Goal: Transaction & Acquisition: Purchase product/service

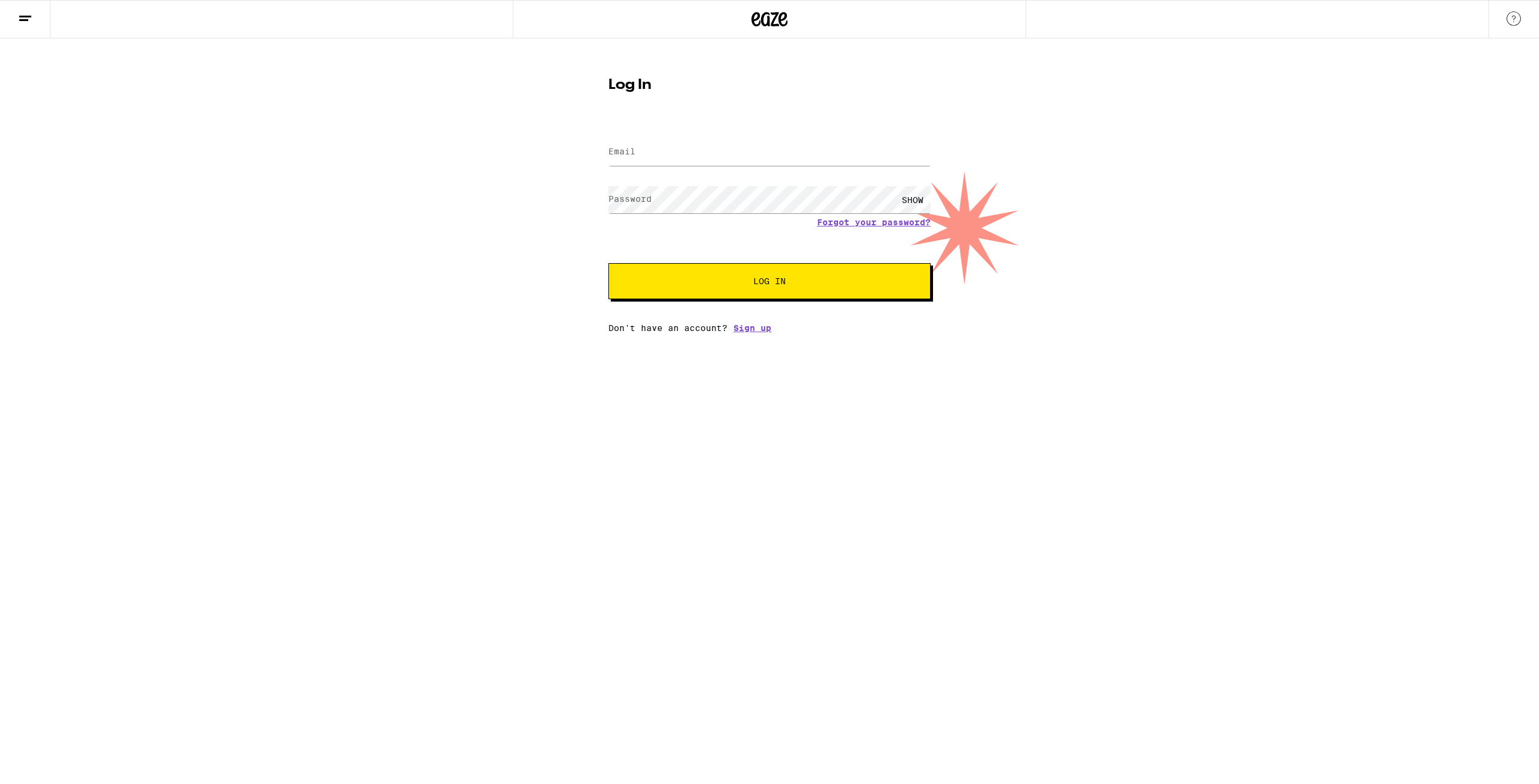
click at [636, 149] on label "Email" at bounding box center [622, 151] width 27 height 9
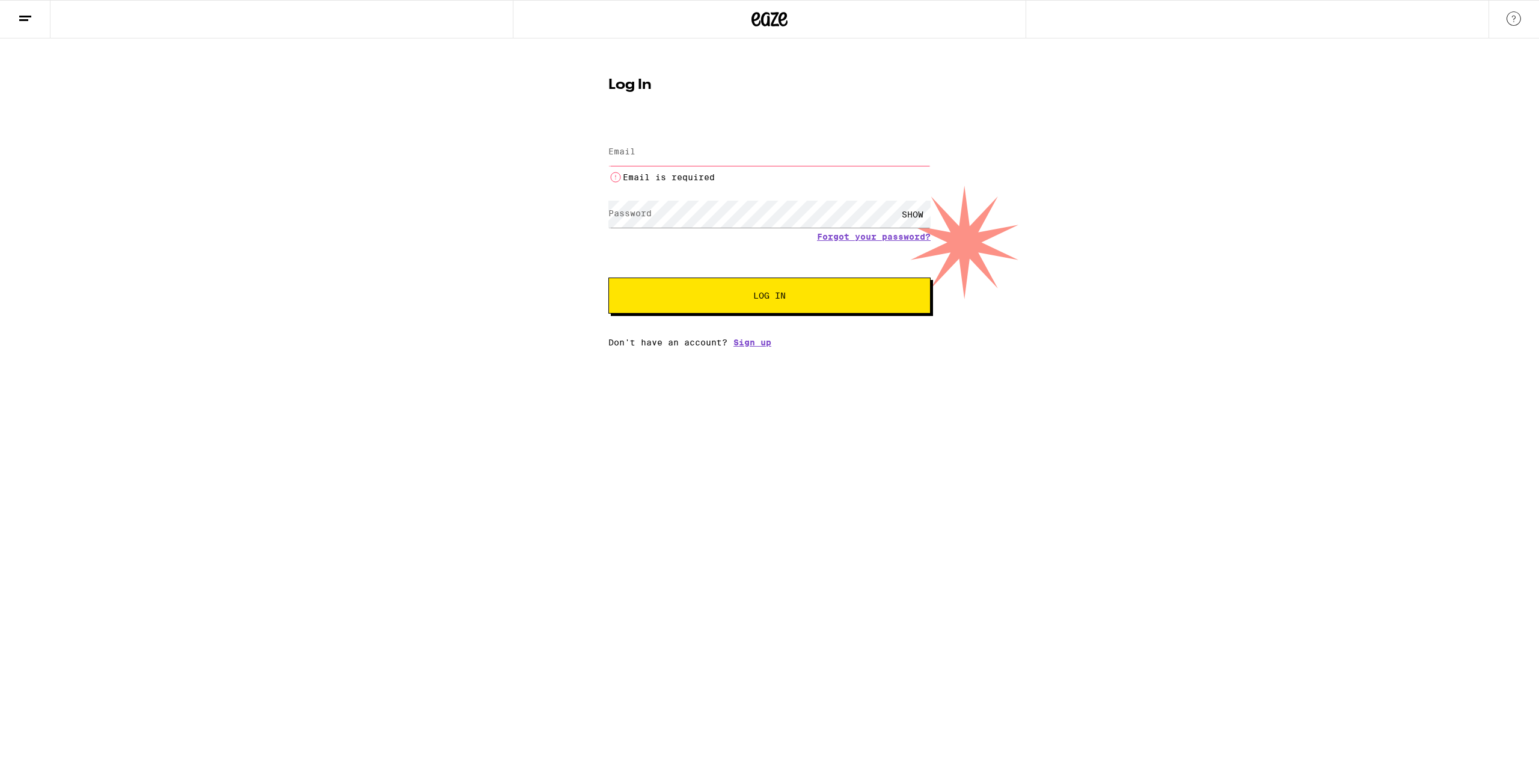
click at [655, 163] on input "Email" at bounding box center [770, 152] width 322 height 27
type input "[EMAIL_ADDRESS][DOMAIN_NAME]"
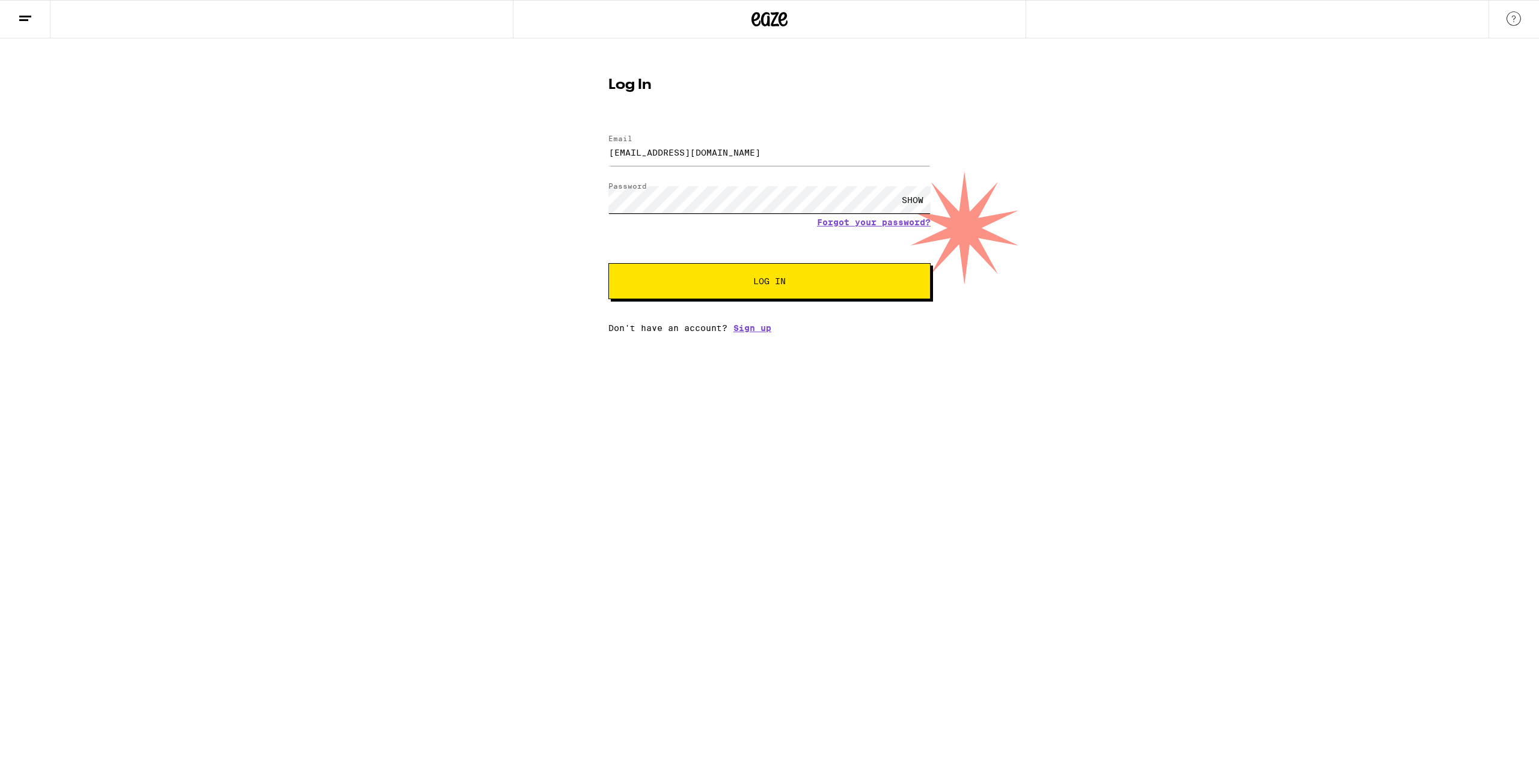
click at [609, 263] on button "Log In" at bounding box center [770, 281] width 322 height 36
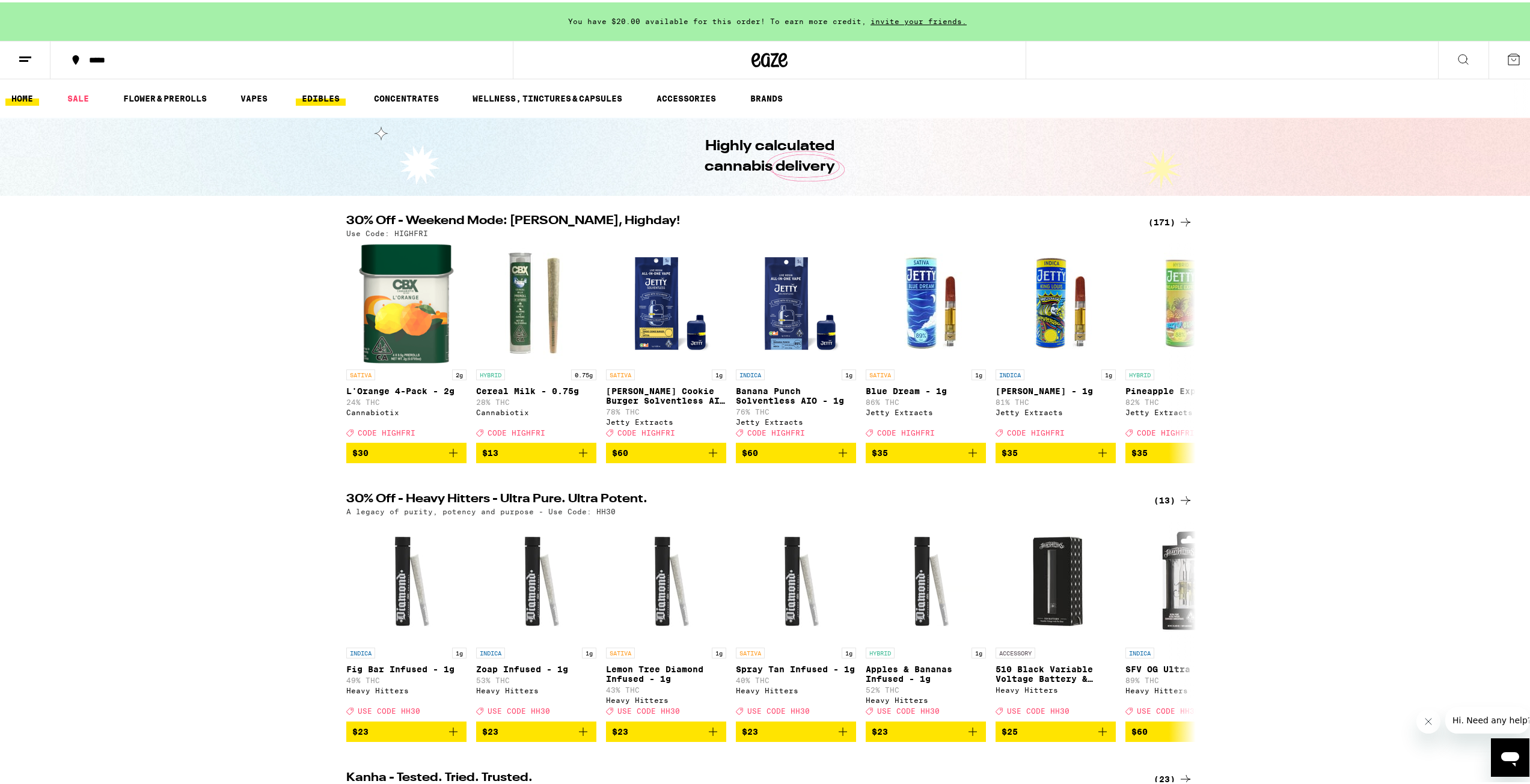
click at [332, 96] on link "EDIBLES" at bounding box center [320, 96] width 50 height 14
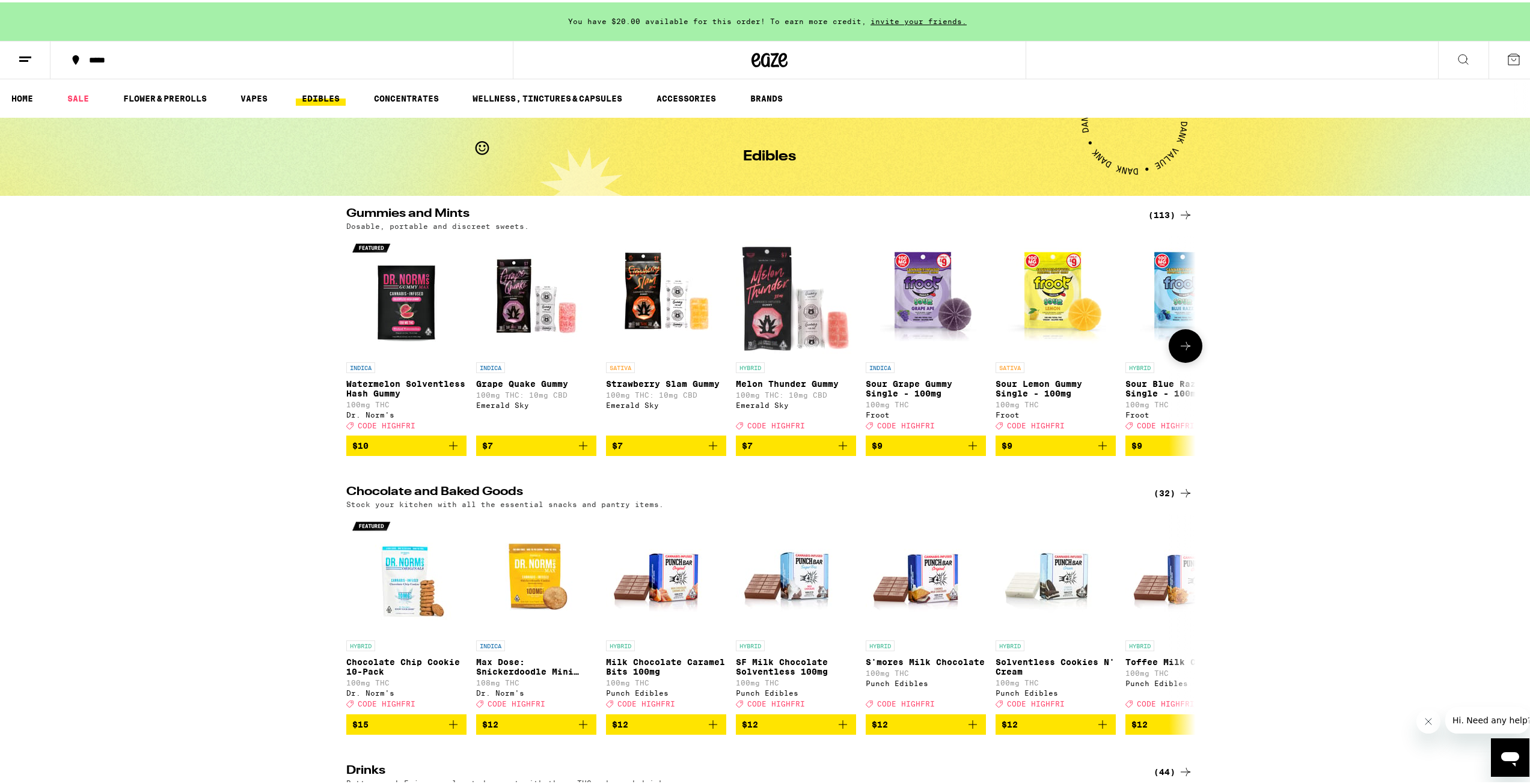
click at [1181, 339] on button at bounding box center [1185, 344] width 33 height 33
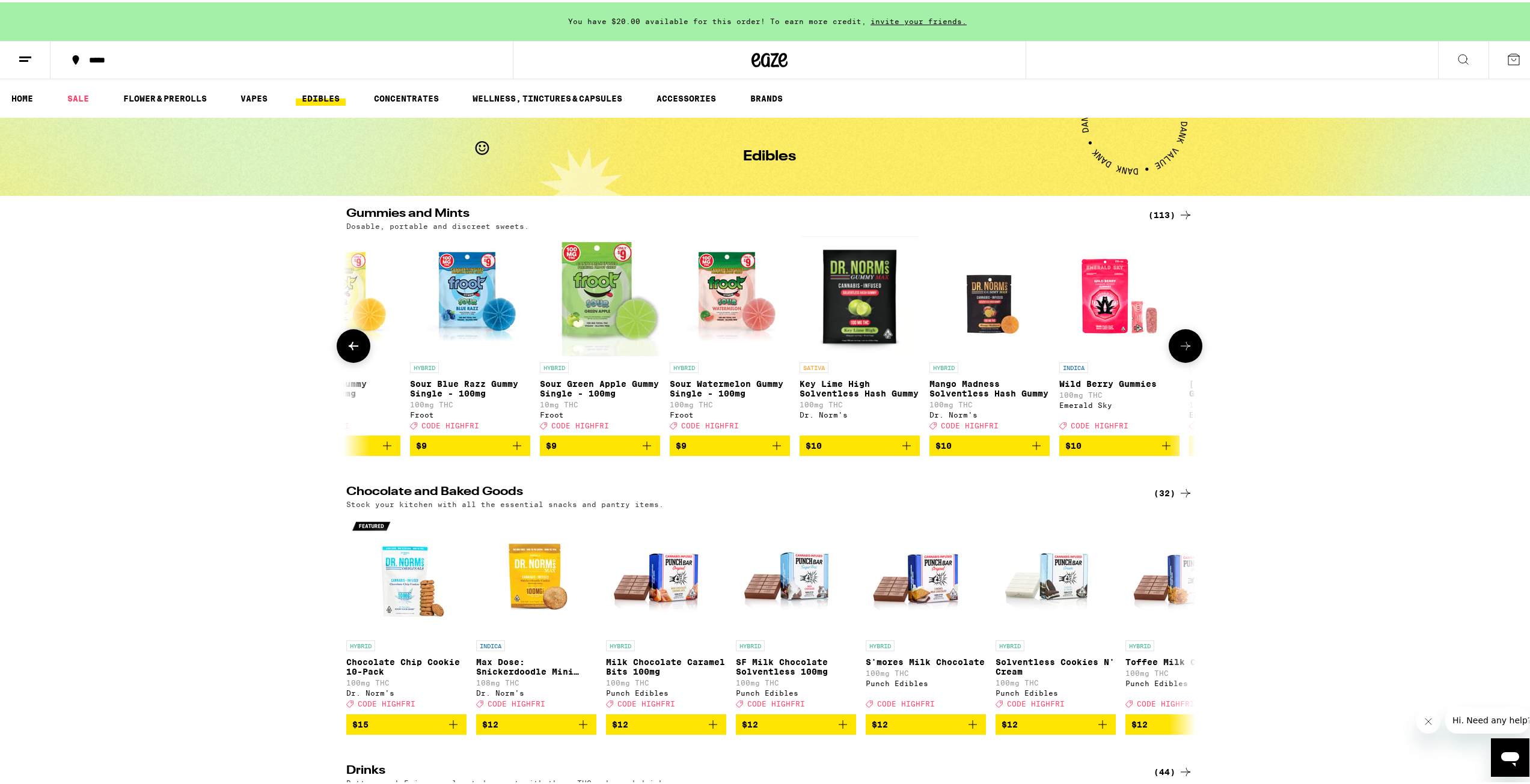
click at [1181, 339] on button at bounding box center [1185, 344] width 33 height 33
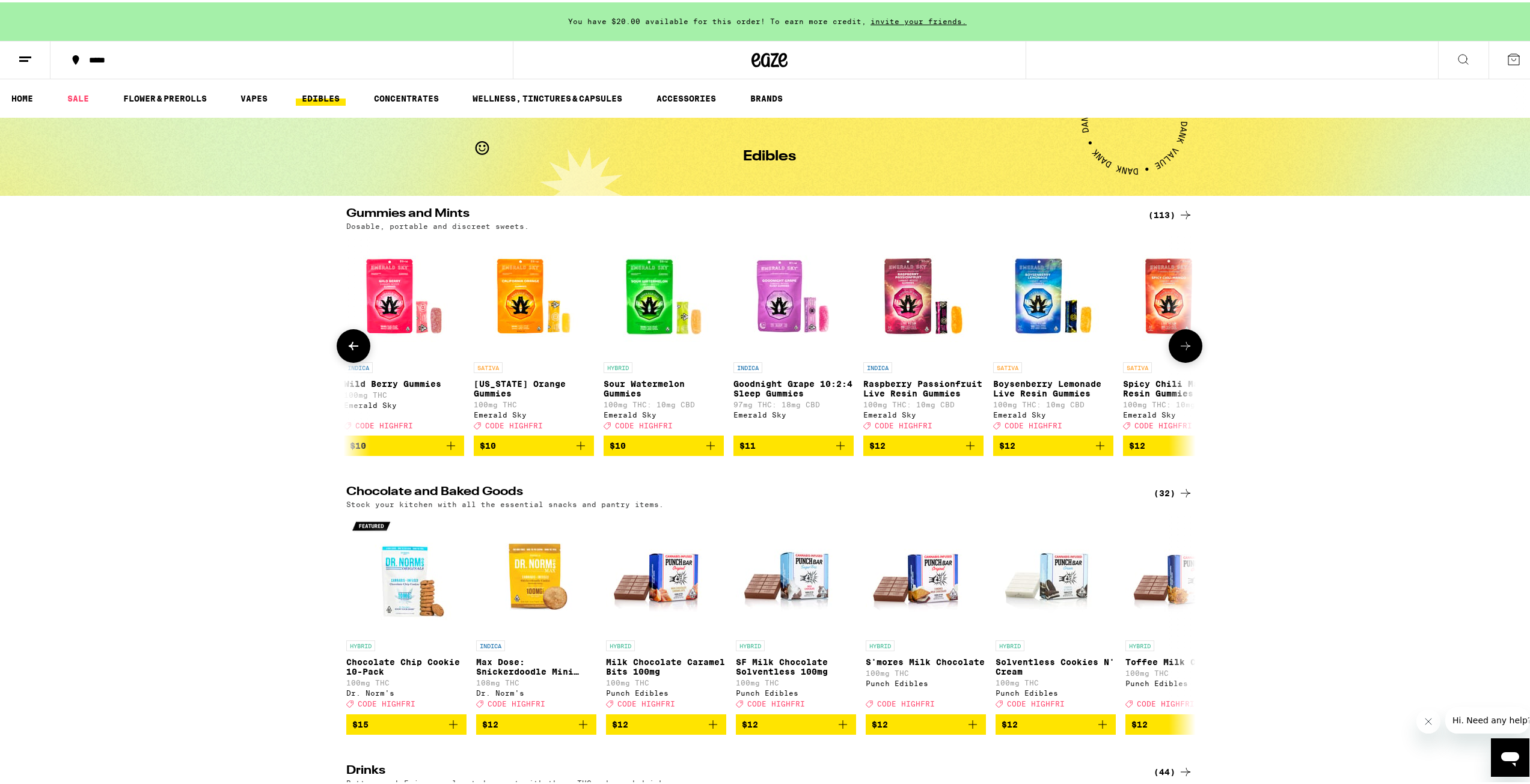
click at [1181, 339] on button at bounding box center [1185, 344] width 33 height 33
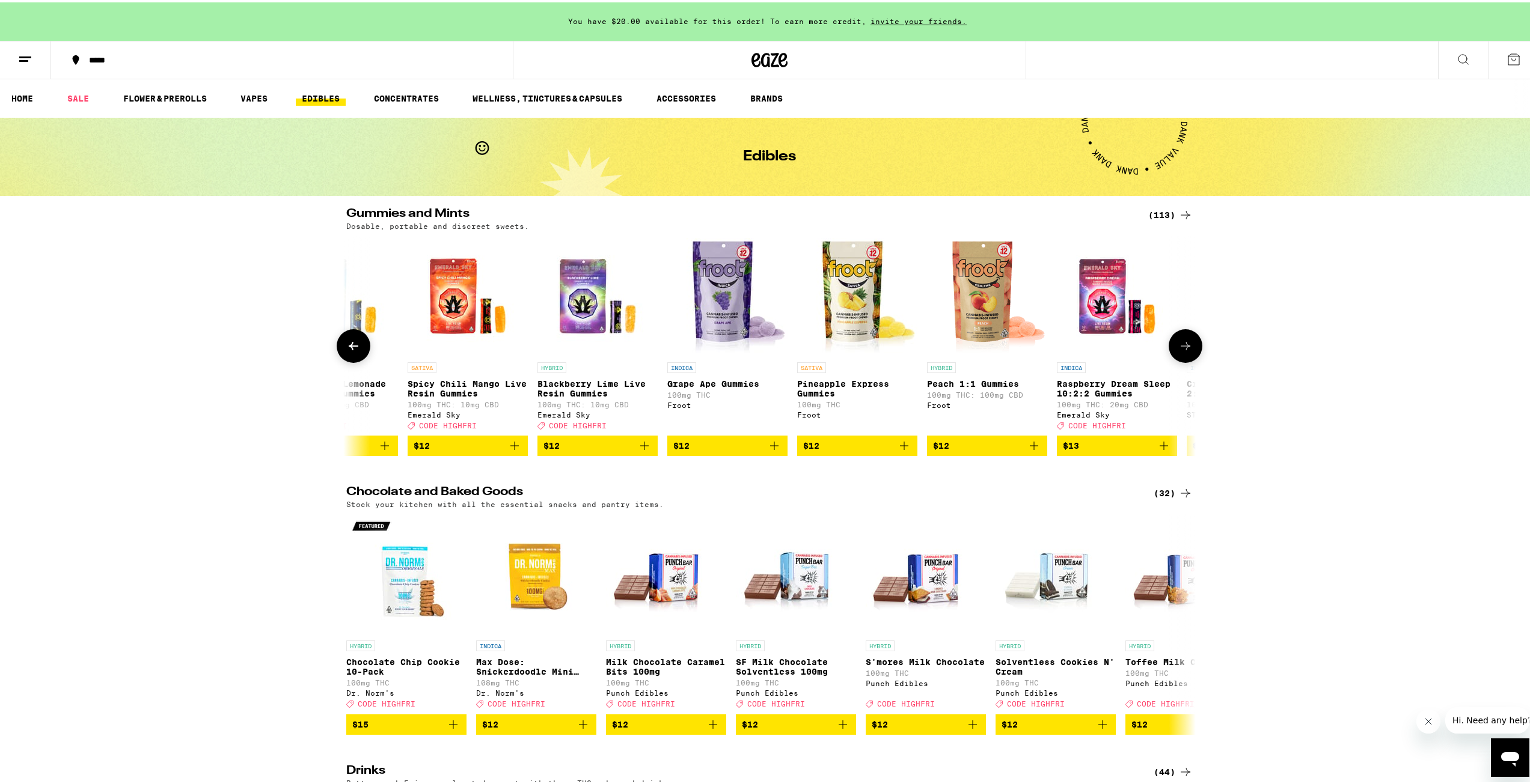
click at [1181, 339] on button at bounding box center [1185, 344] width 33 height 33
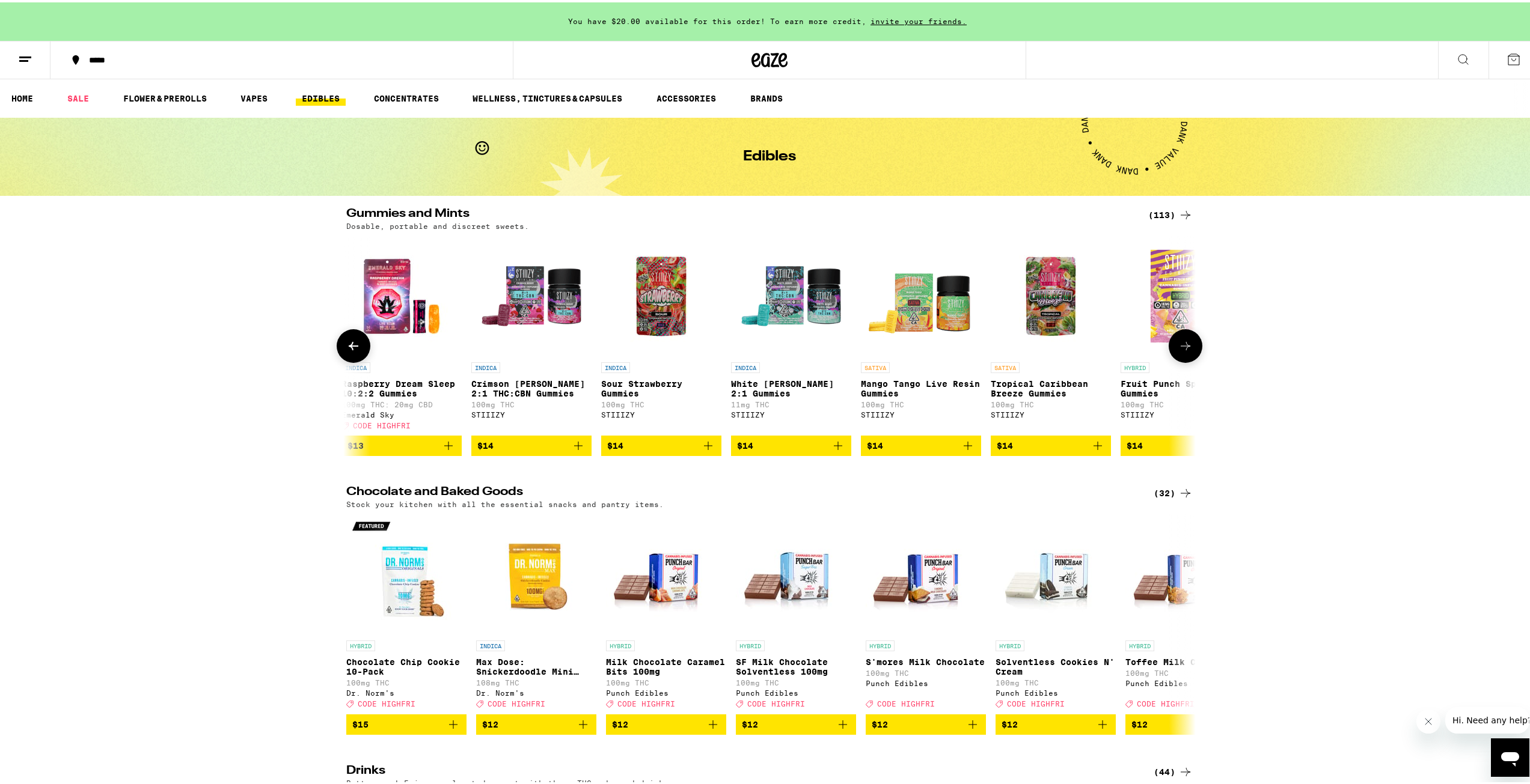
click at [1181, 339] on button at bounding box center [1185, 344] width 33 height 33
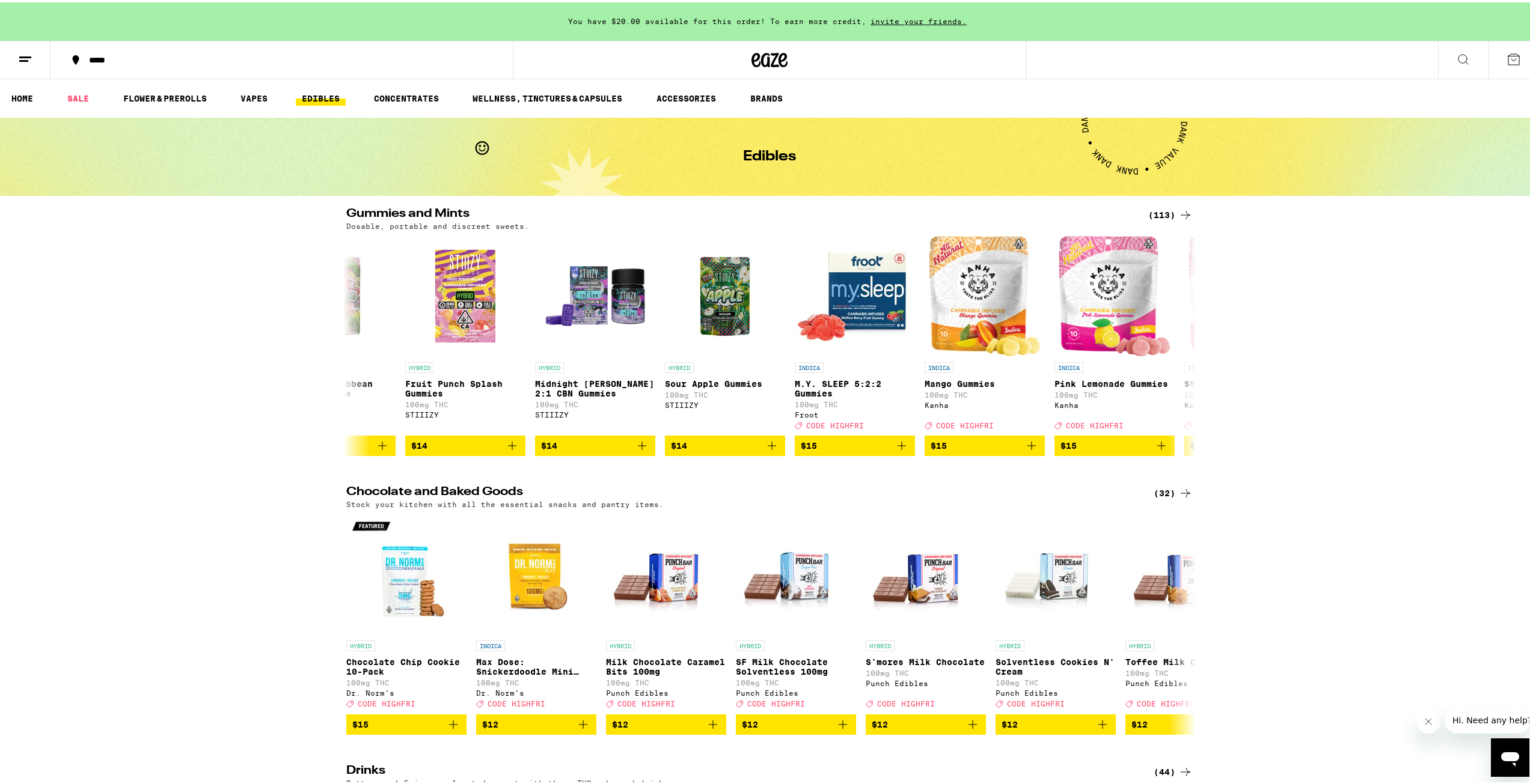
click at [407, 216] on h2 "Gummies and Mints" at bounding box center [740, 213] width 787 height 14
click at [1165, 208] on div "(113)" at bounding box center [1170, 213] width 45 height 14
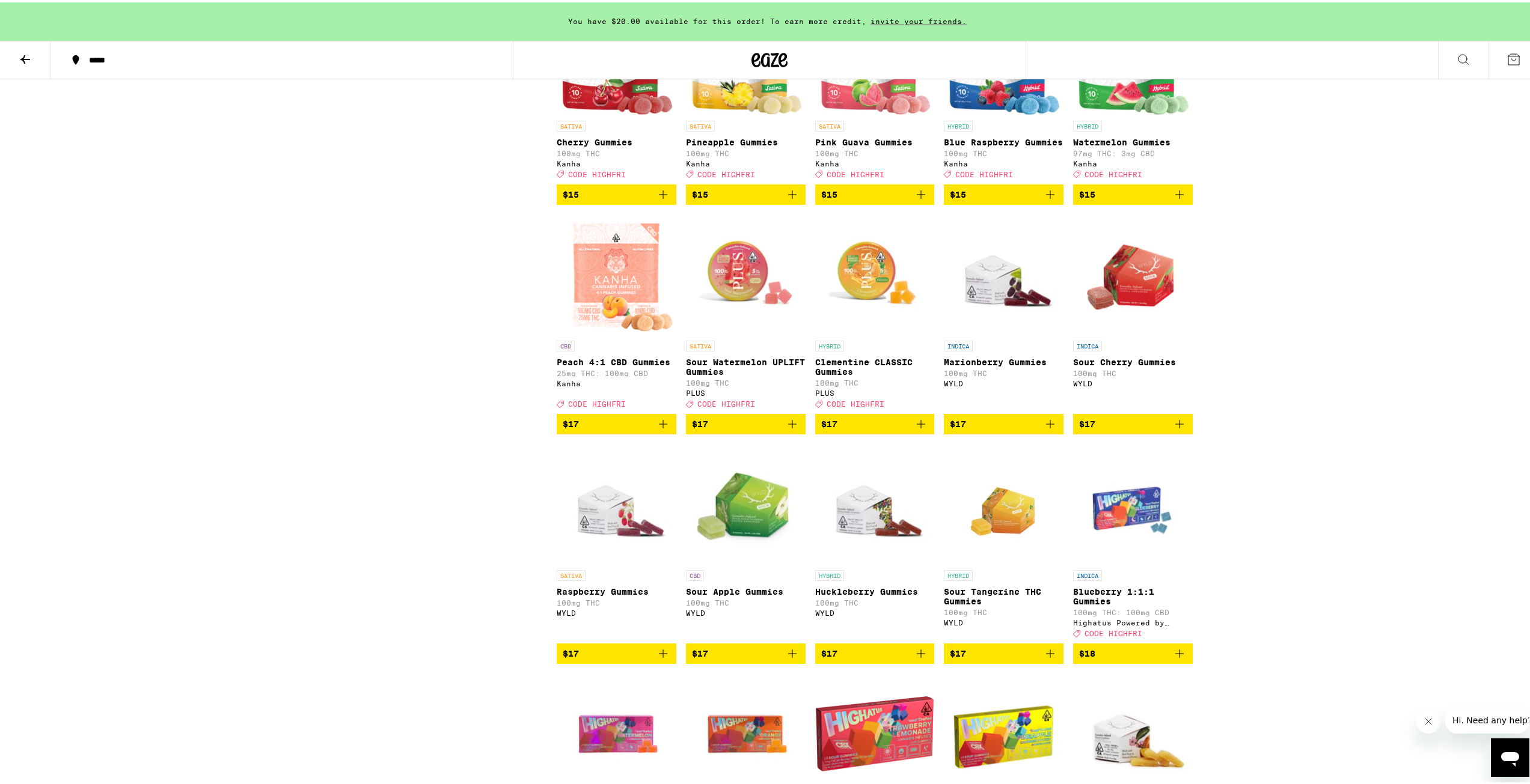
scroll to position [1863, 0]
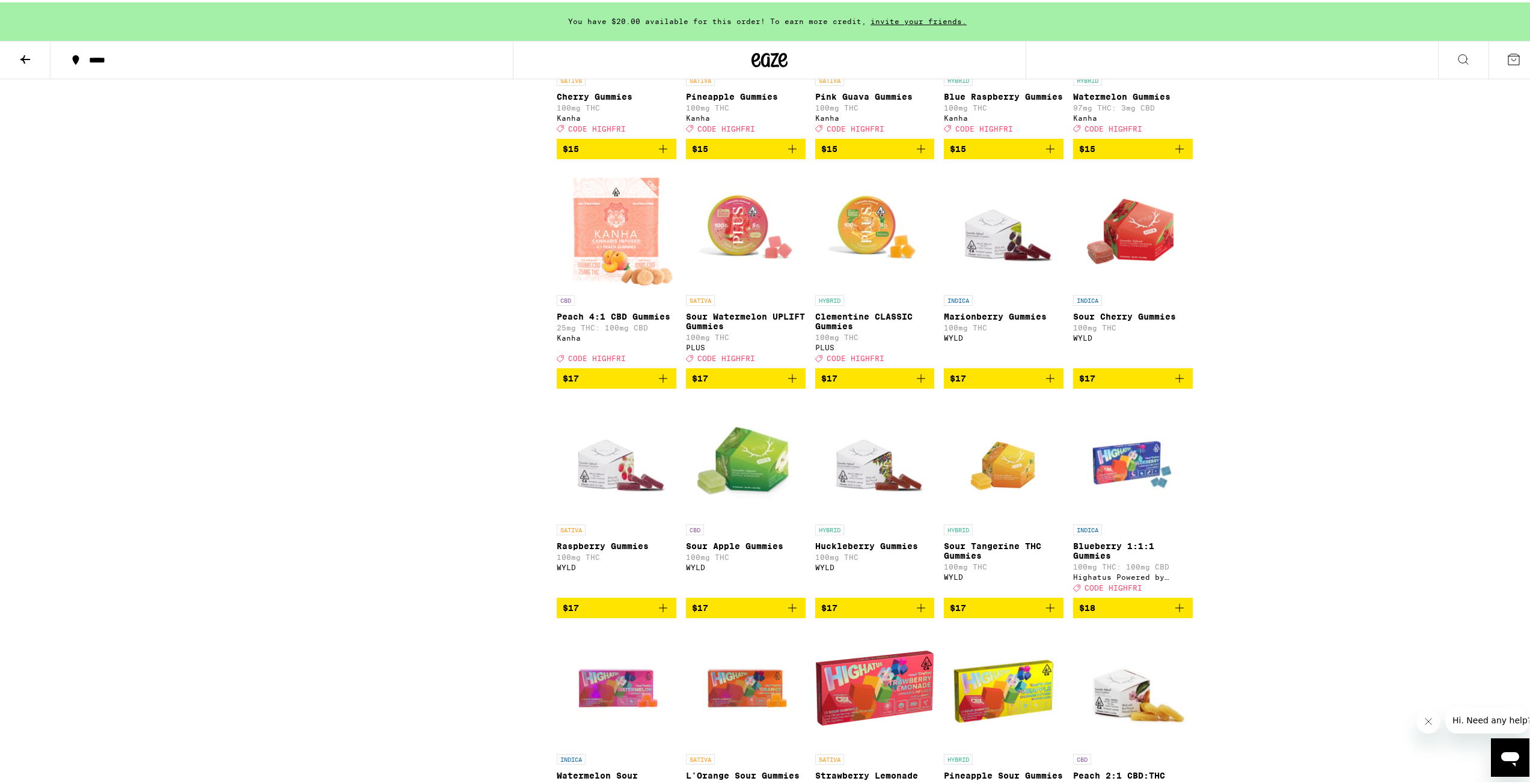
click at [917, 381] on icon "Add to bag" at bounding box center [921, 376] width 8 height 8
click at [920, 381] on icon "Increment" at bounding box center [923, 377] width 7 height 7
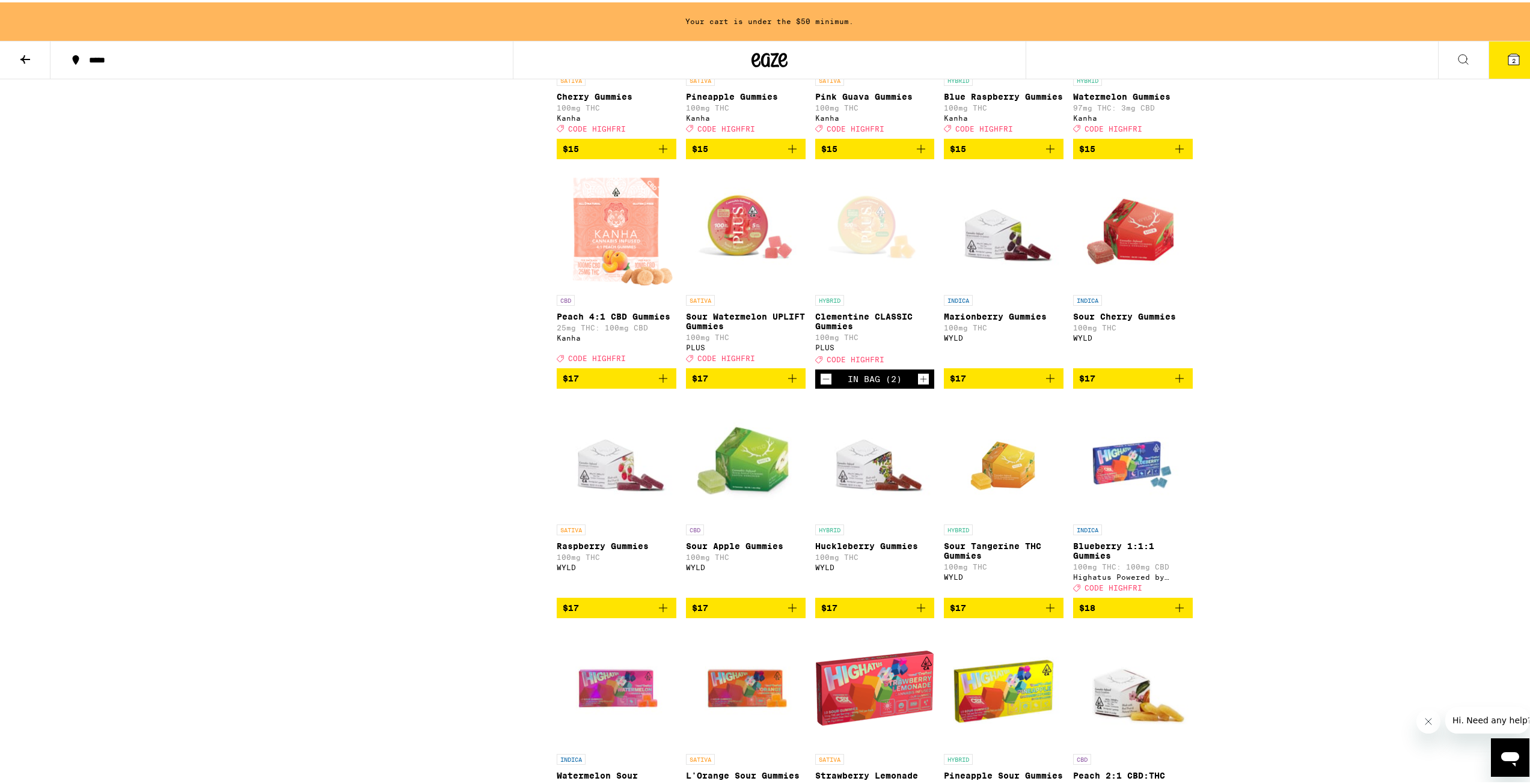
click at [785, 383] on icon "Add to bag" at bounding box center [792, 376] width 14 height 14
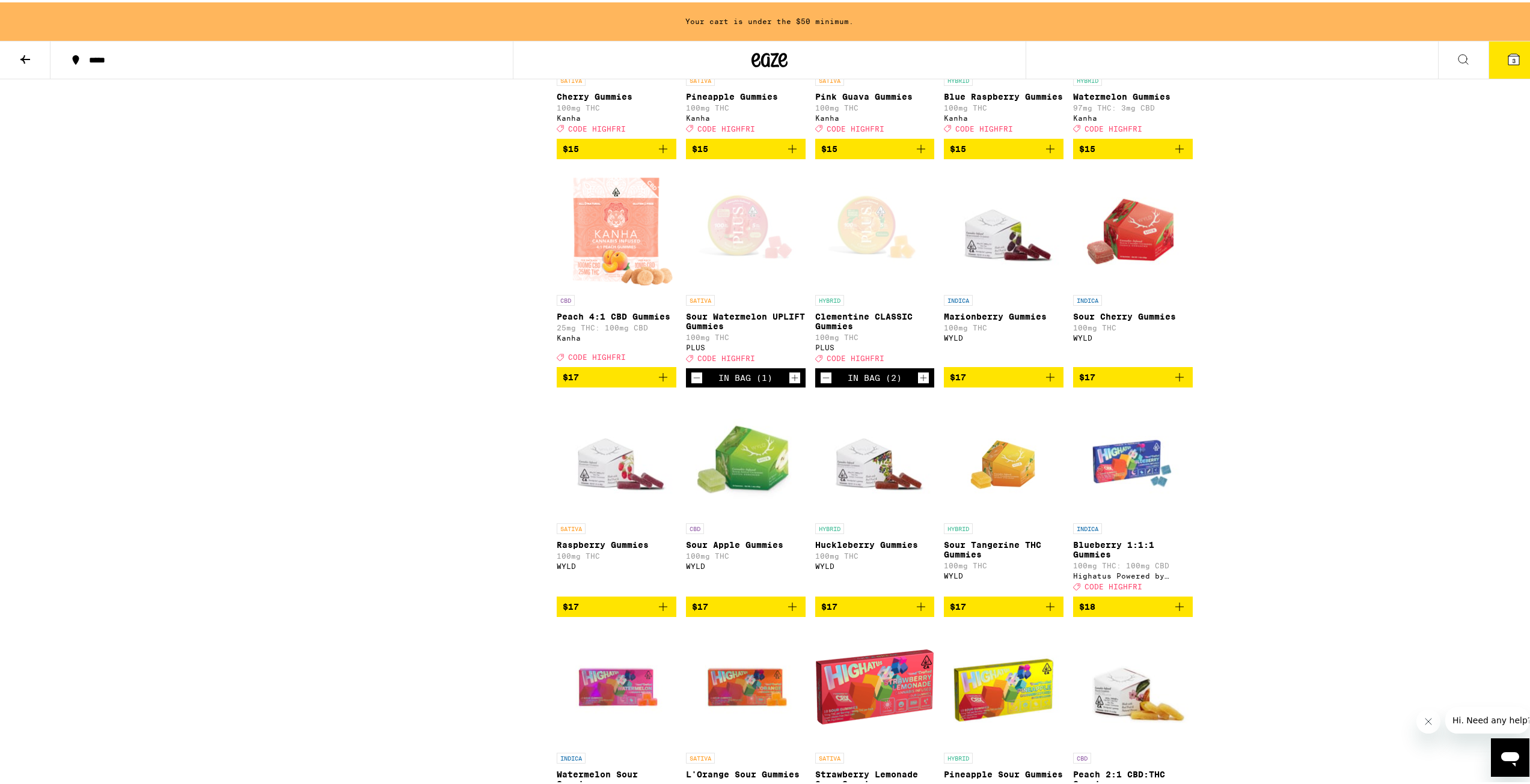
click at [789, 383] on icon "Increment" at bounding box center [794, 375] width 11 height 14
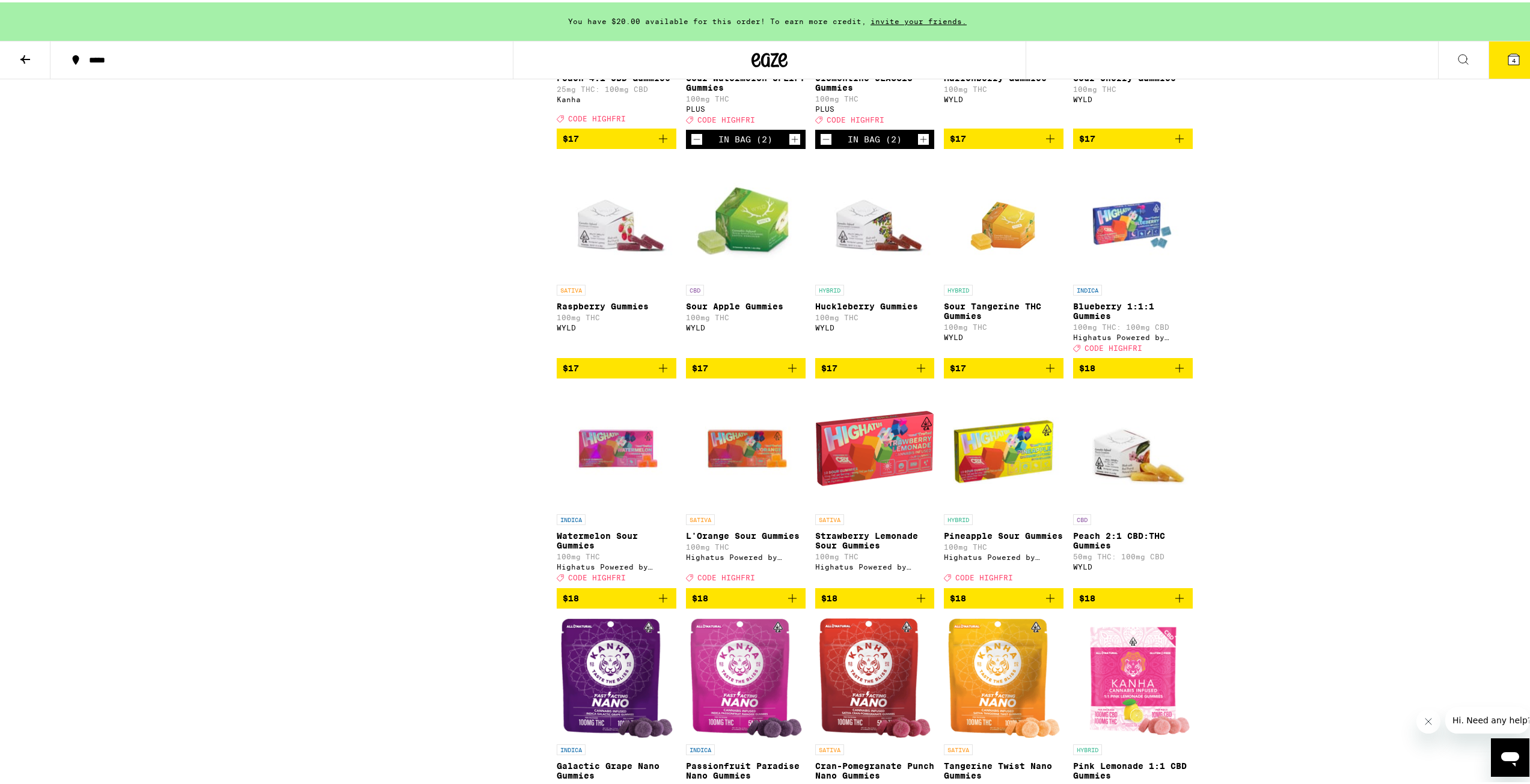
scroll to position [2103, 0]
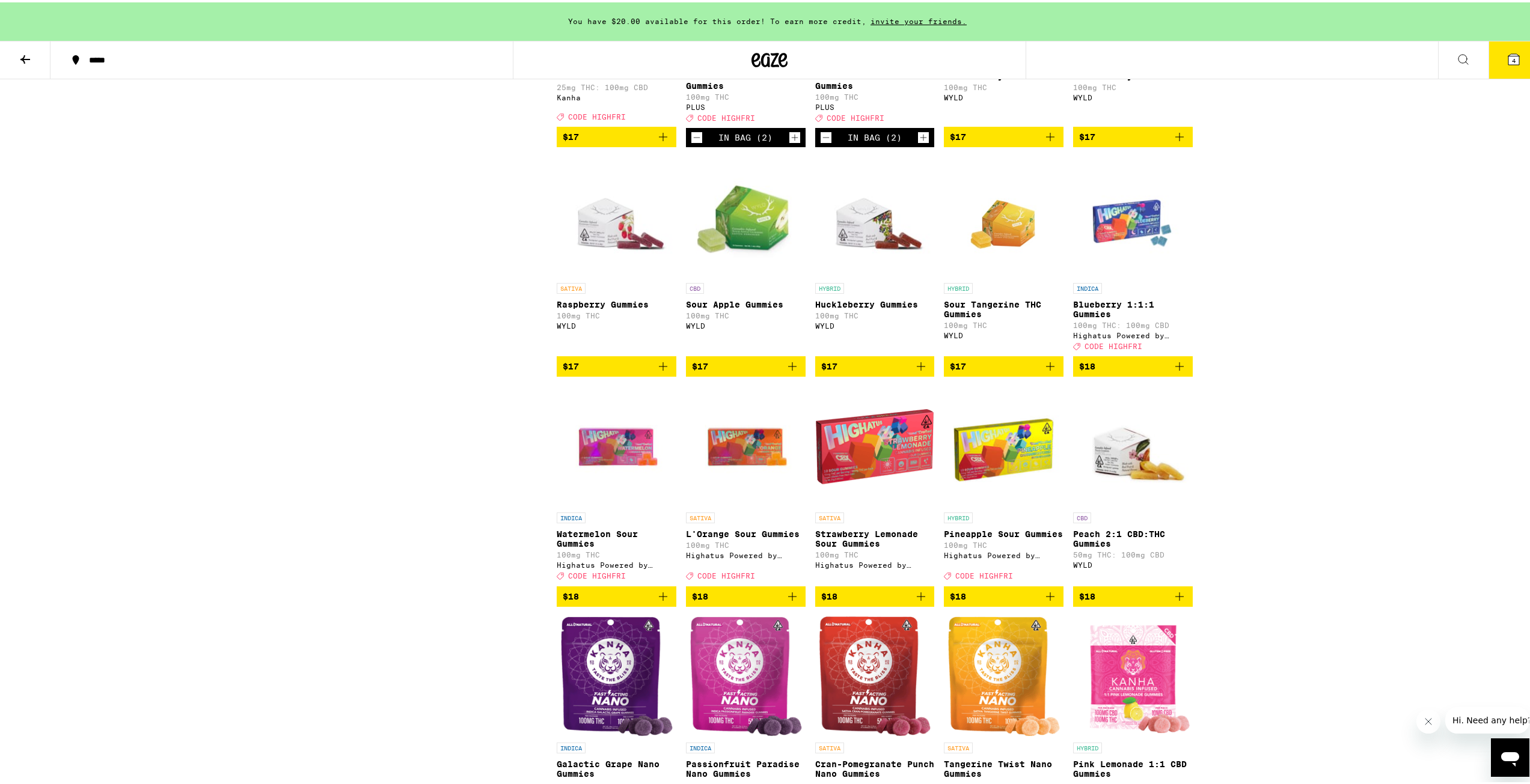
click at [790, 371] on icon "Add to bag" at bounding box center [792, 364] width 14 height 14
click at [1178, 371] on icon "Add to bag" at bounding box center [1179, 364] width 14 height 14
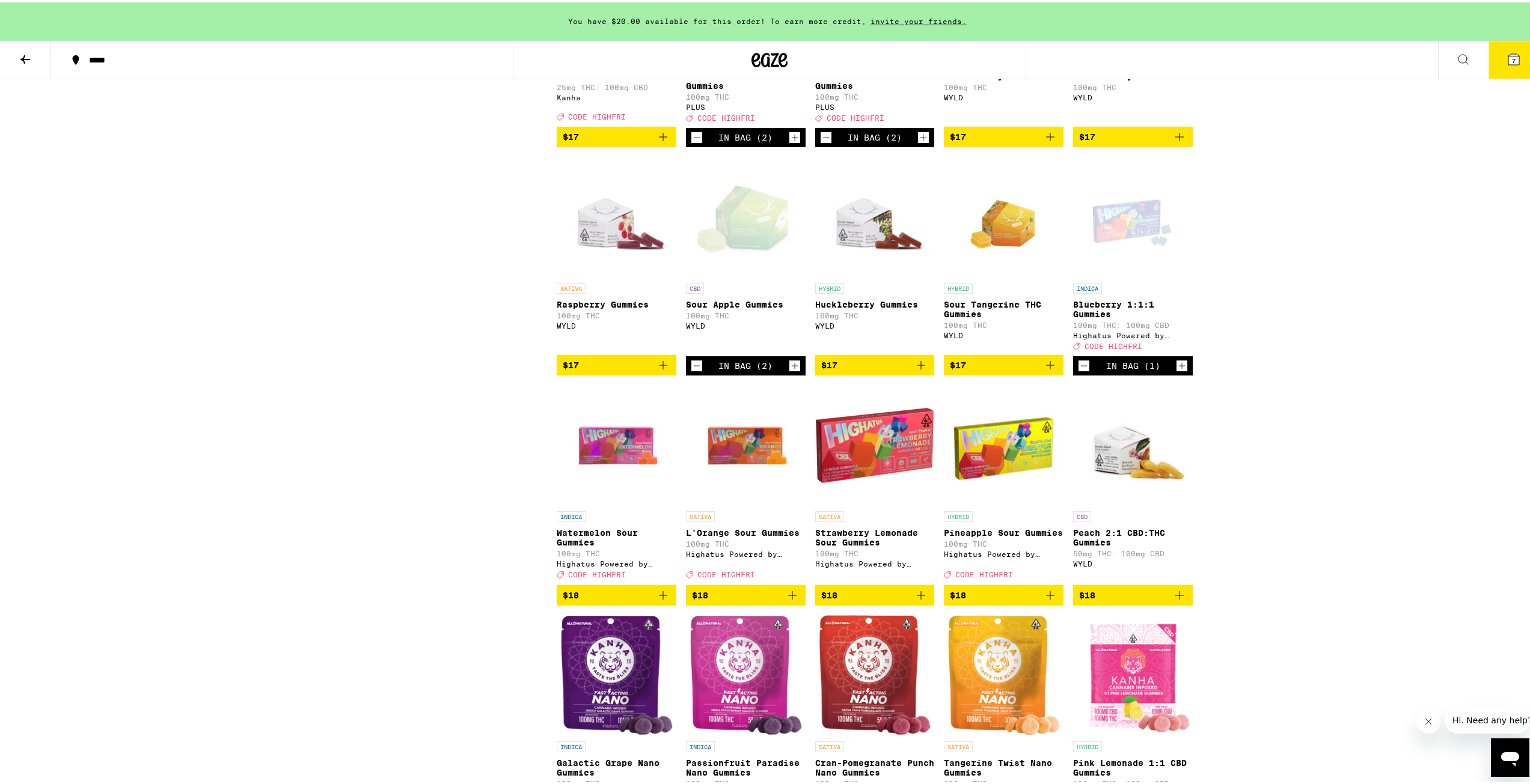
click at [1081, 371] on icon "Decrement" at bounding box center [1083, 363] width 11 height 14
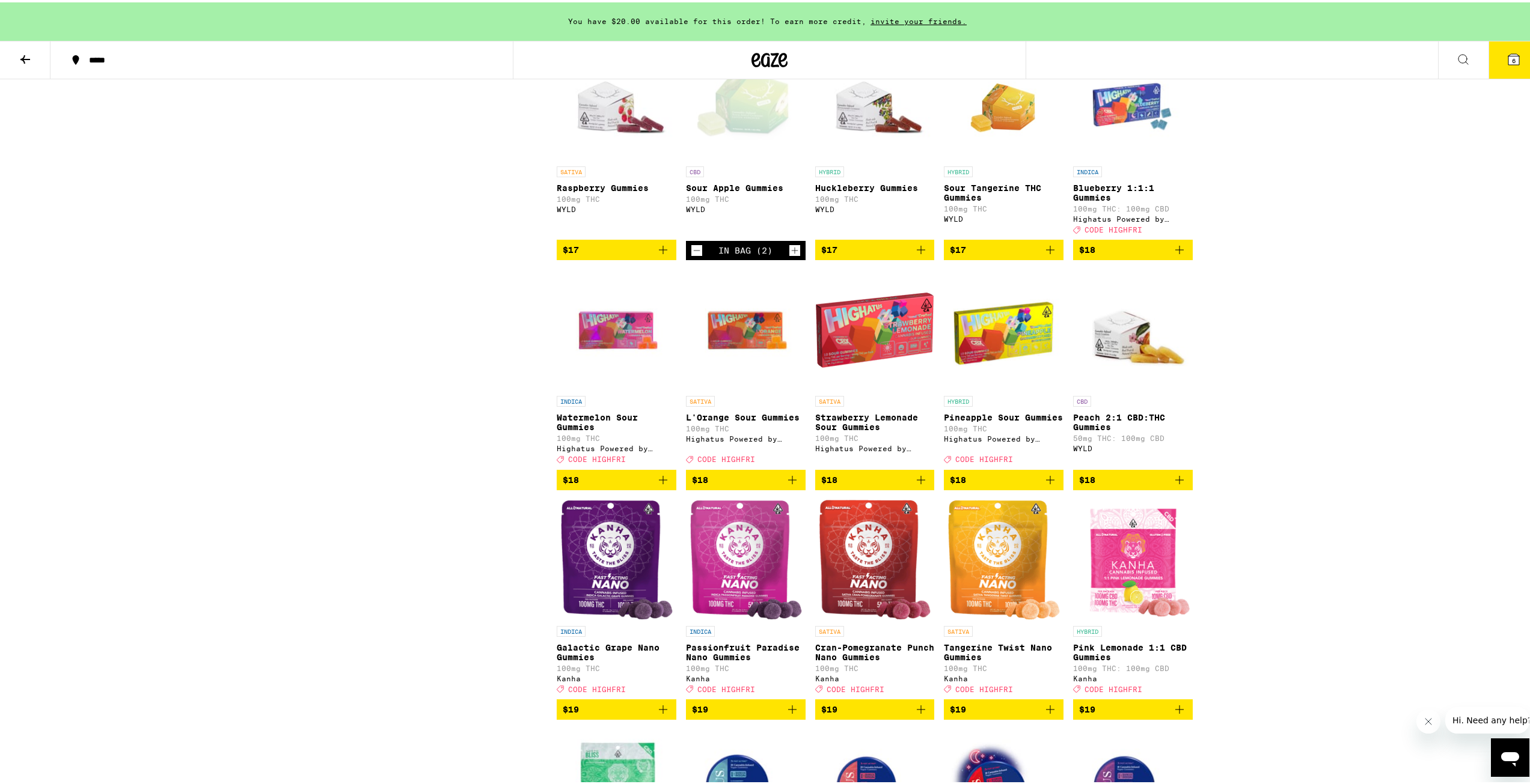
scroll to position [2224, 0]
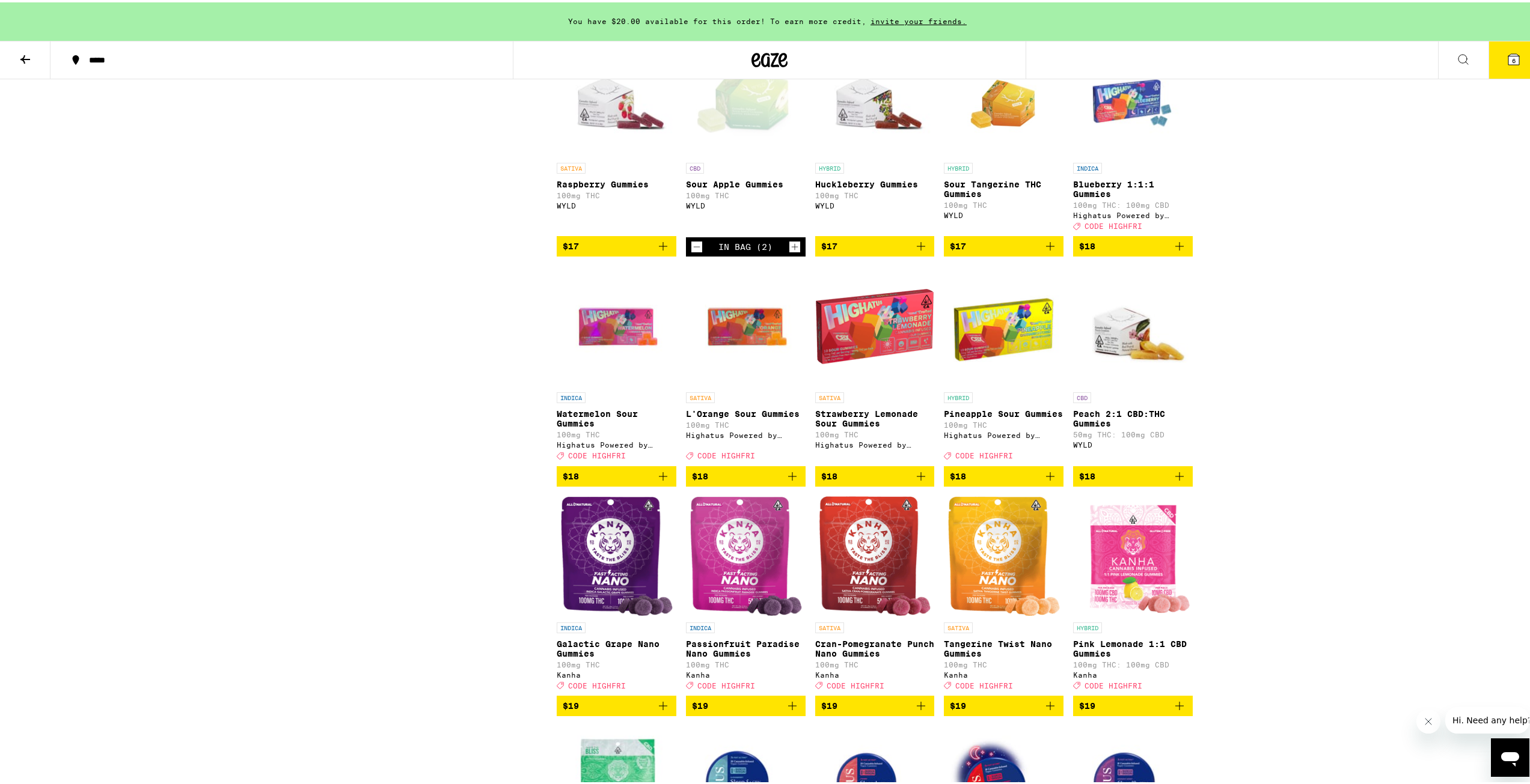
click at [1043, 481] on icon "Add to bag" at bounding box center [1050, 474] width 14 height 14
click at [1050, 482] on icon "Increment" at bounding box center [1052, 474] width 11 height 14
click at [925, 484] on button "$18" at bounding box center [875, 474] width 120 height 20
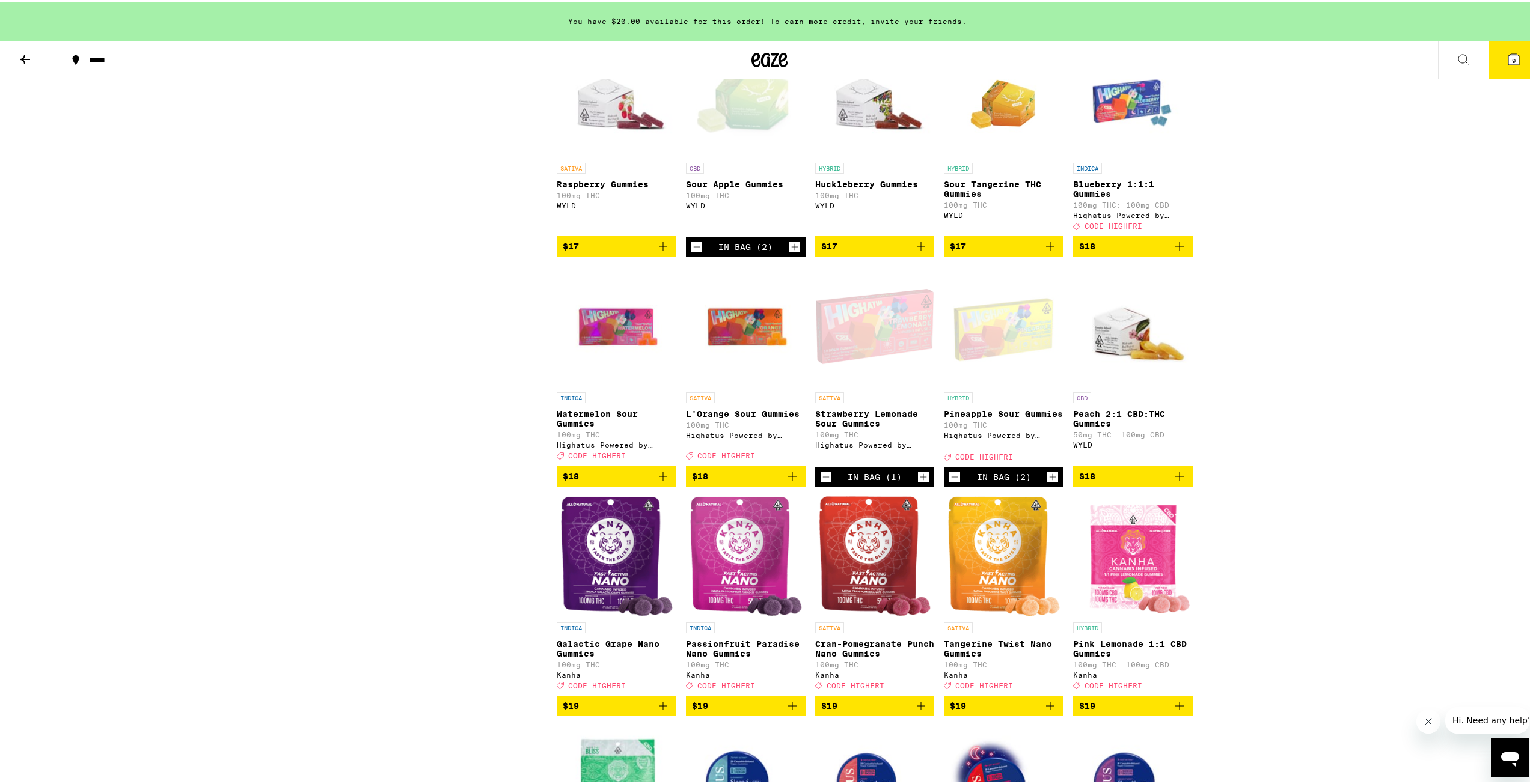
click at [821, 482] on icon "Decrement" at bounding box center [826, 474] width 11 height 14
click at [785, 481] on icon "Add to bag" at bounding box center [792, 474] width 14 height 14
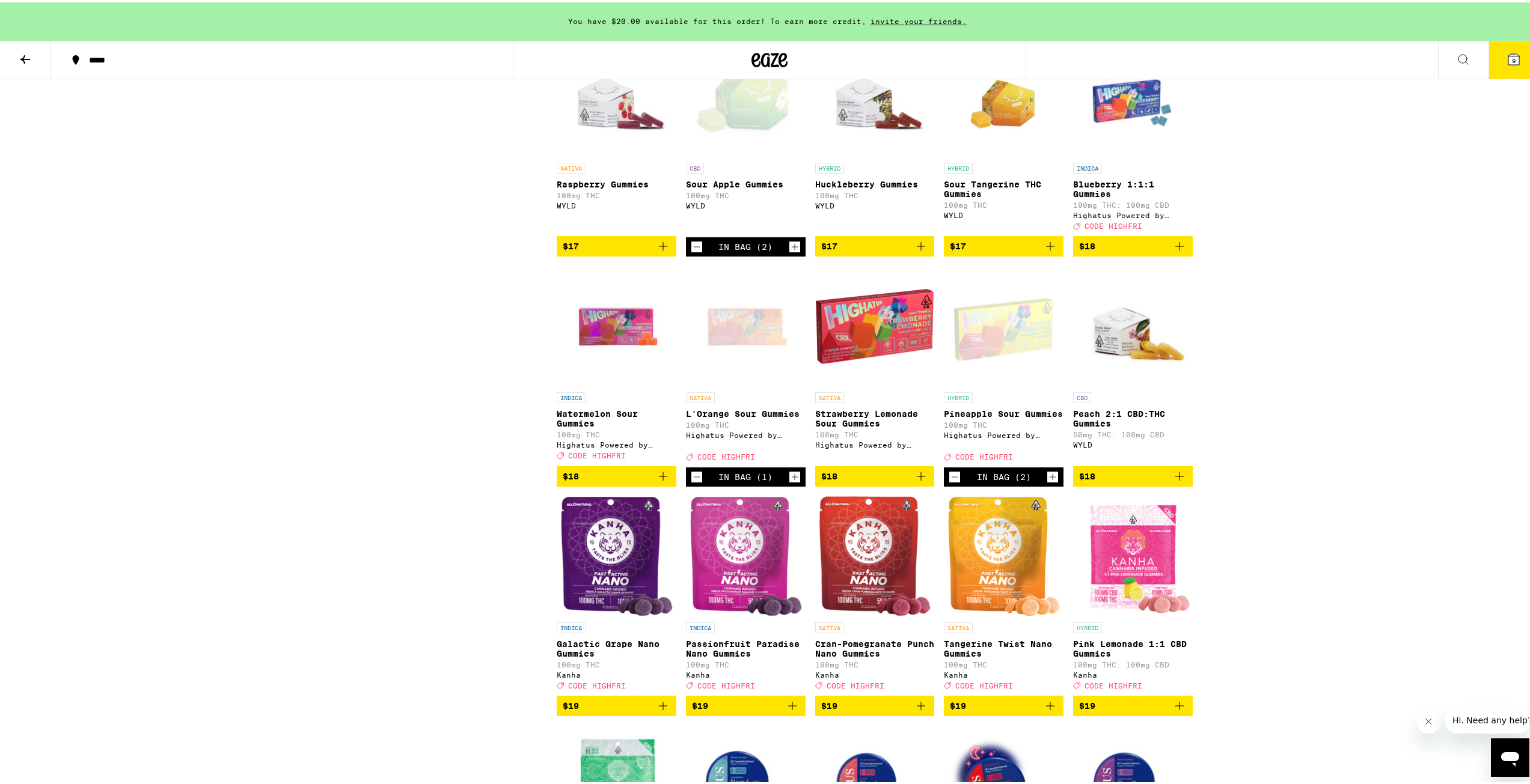
click at [789, 481] on button "Increment" at bounding box center [794, 474] width 12 height 12
click at [663, 481] on icon "Add to bag" at bounding box center [663, 474] width 14 height 14
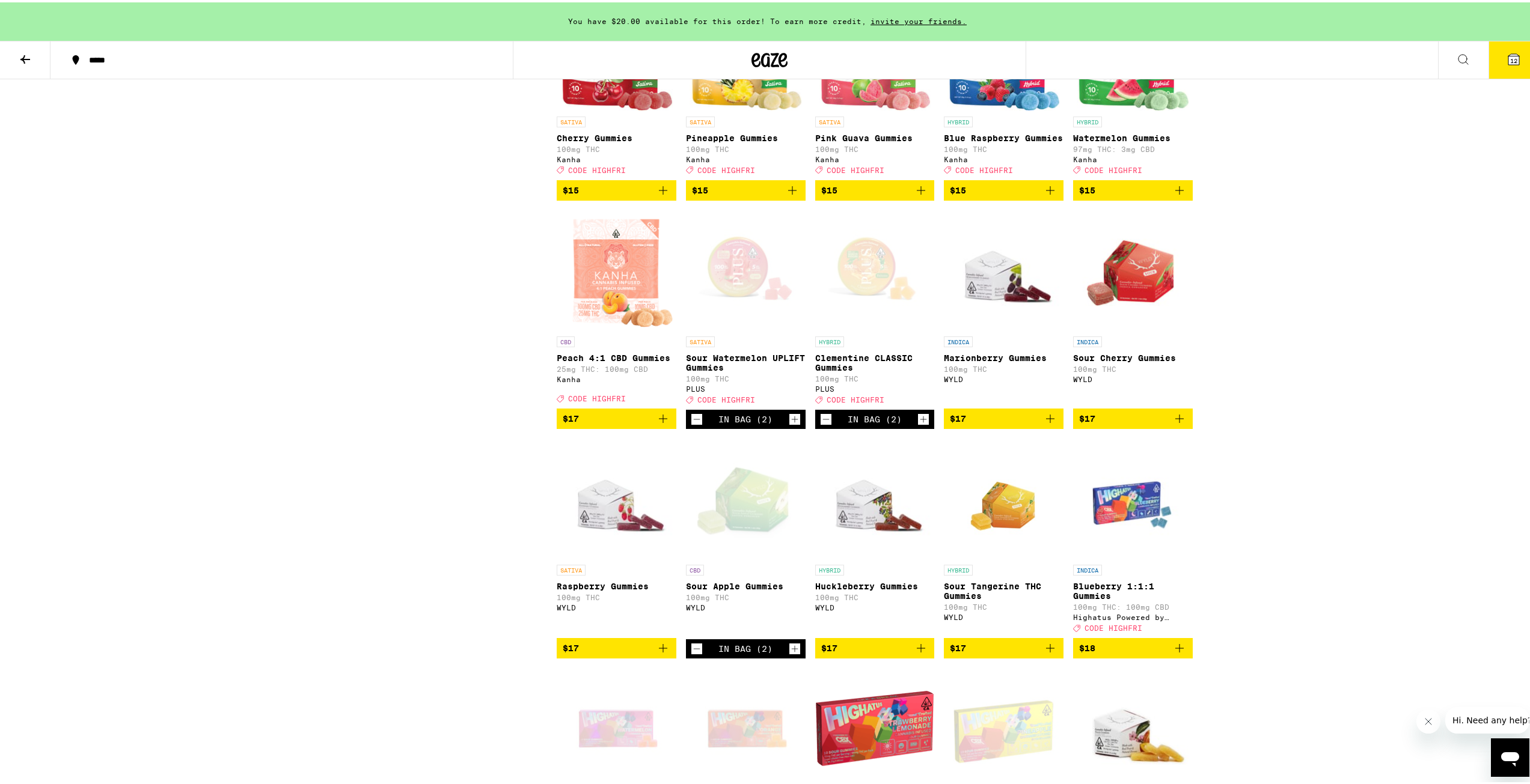
scroll to position [1923, 0]
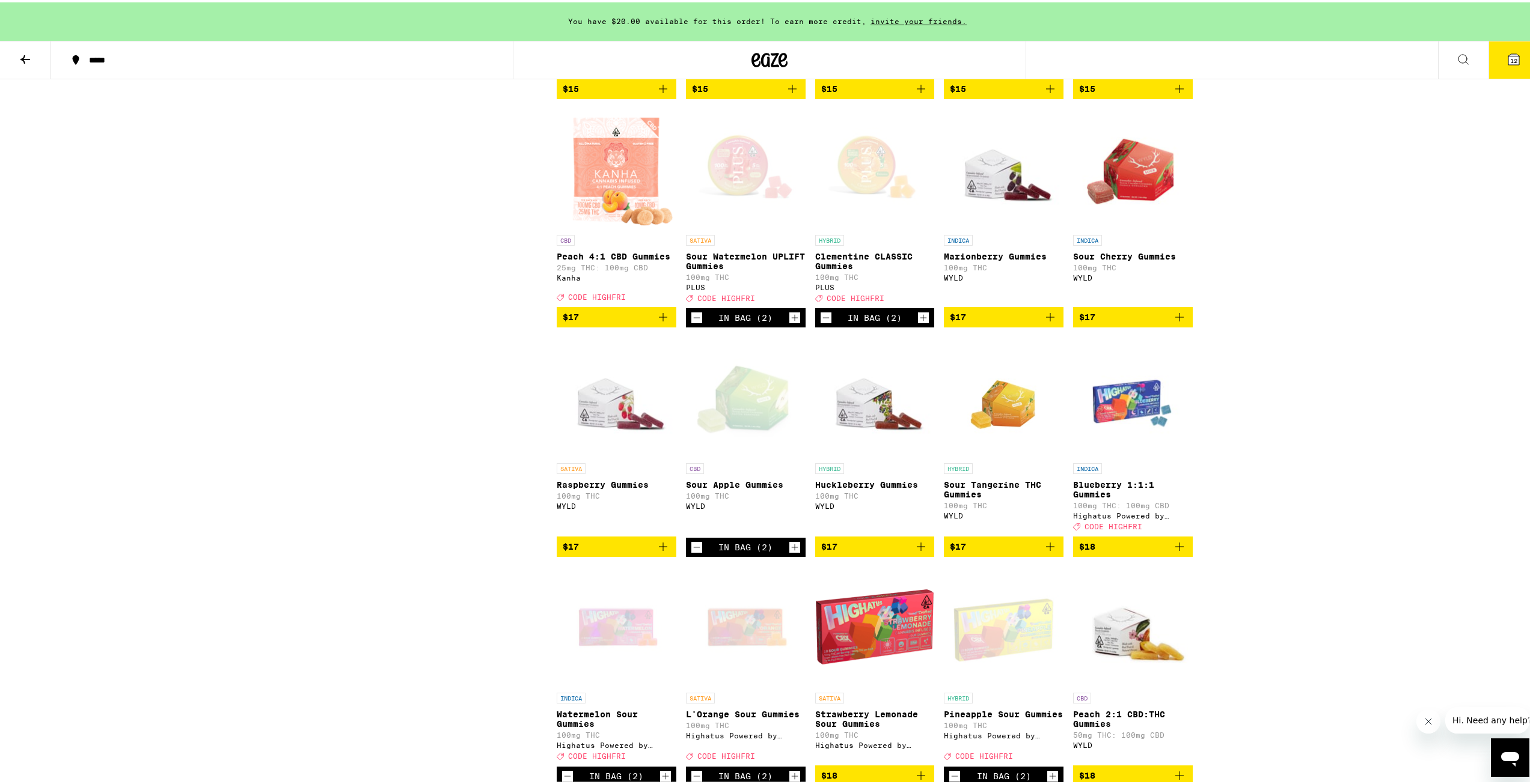
click at [914, 552] on icon "Add to bag" at bounding box center [921, 544] width 14 height 14
click at [918, 552] on icon "Increment" at bounding box center [923, 545] width 11 height 14
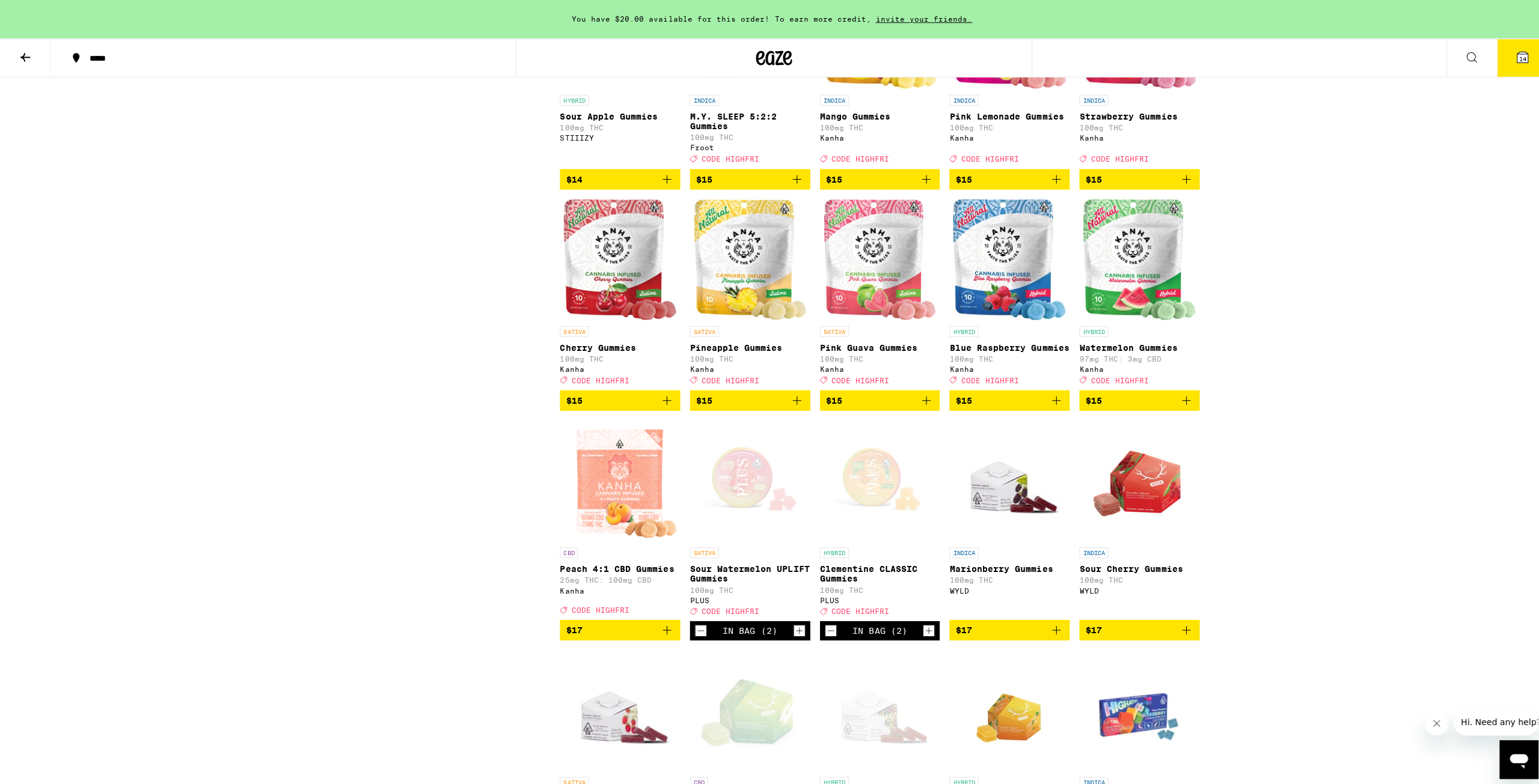
scroll to position [1562, 0]
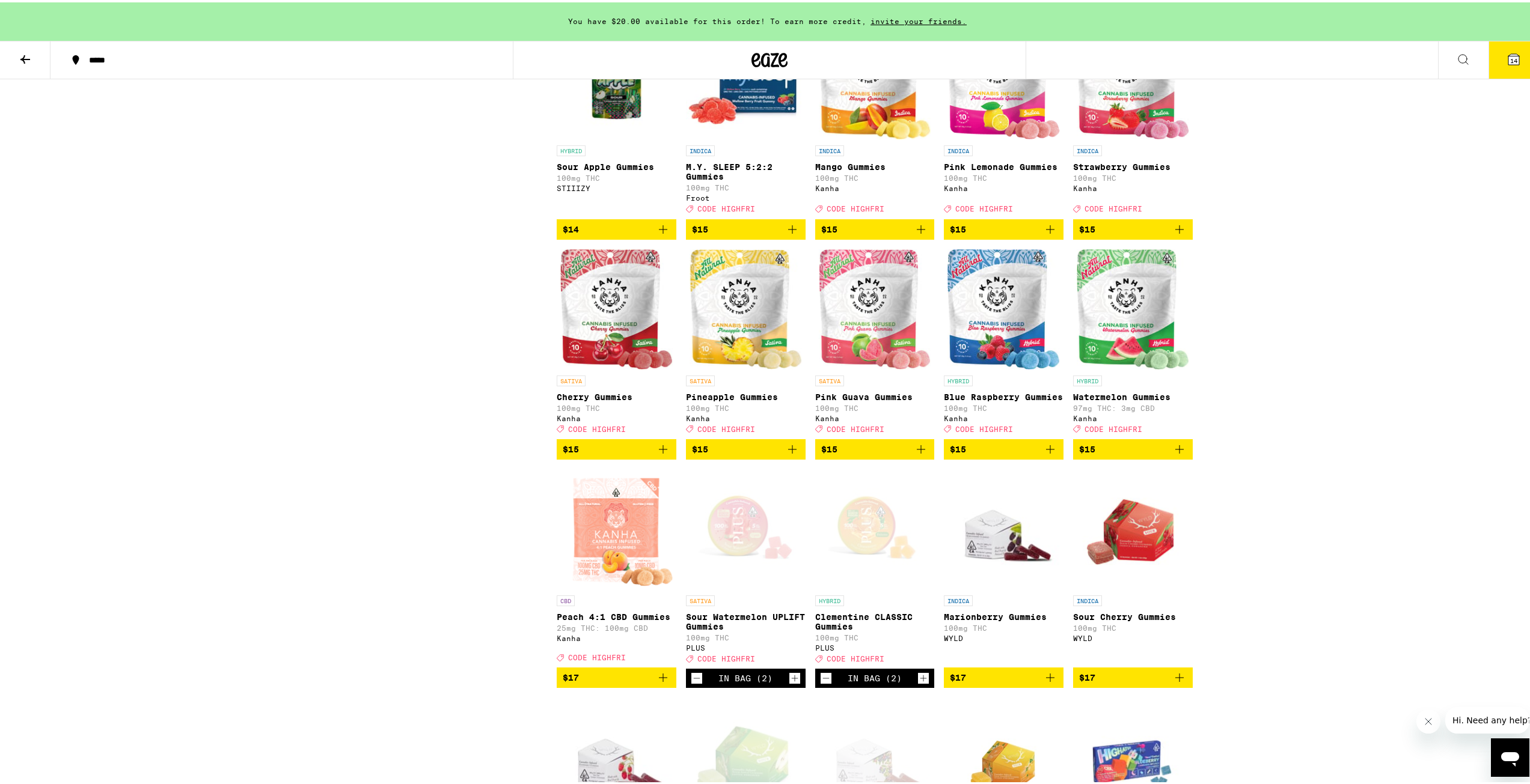
click at [1506, 62] on icon at bounding box center [1513, 57] width 14 height 14
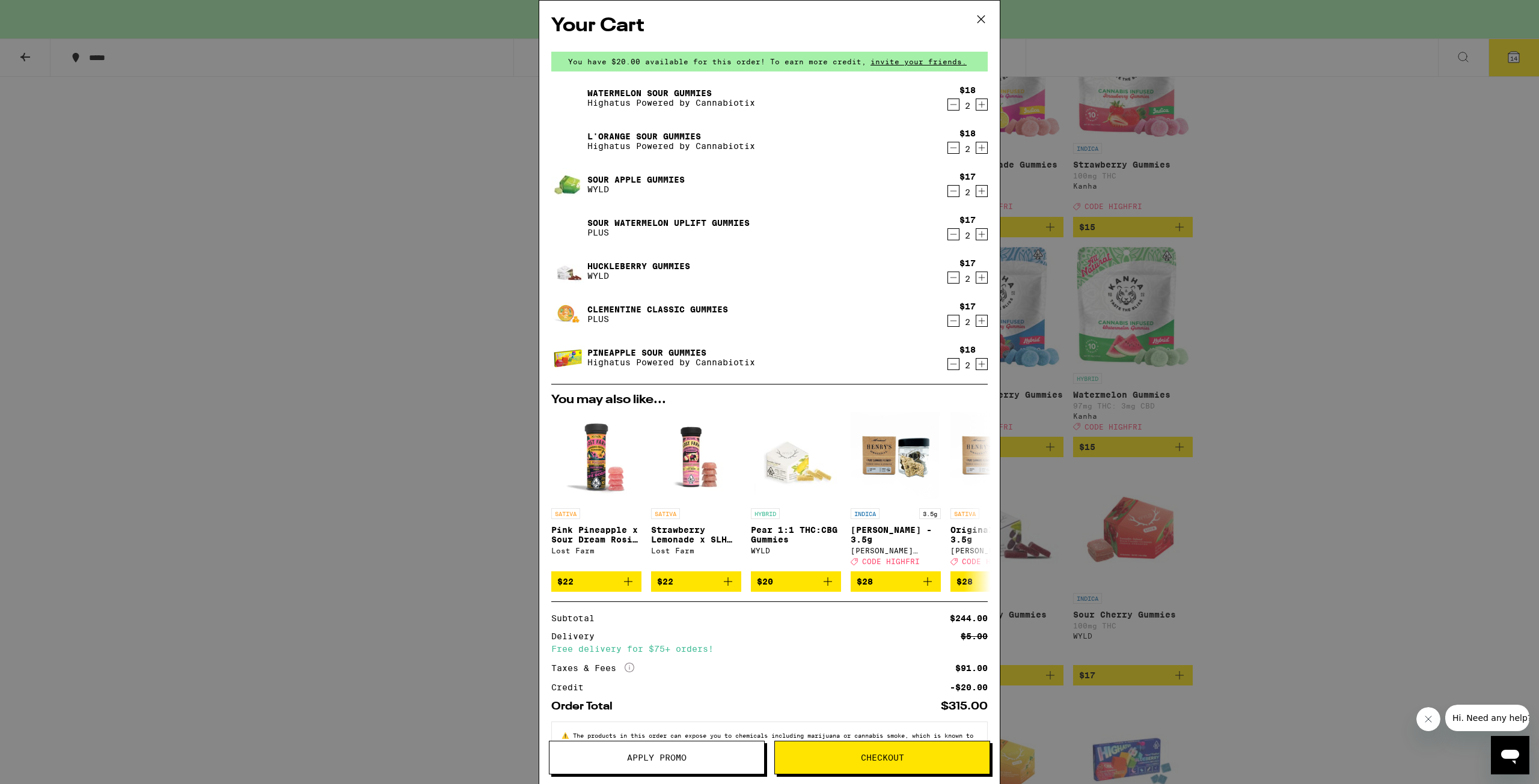
click at [869, 756] on span "Checkout" at bounding box center [882, 758] width 43 height 8
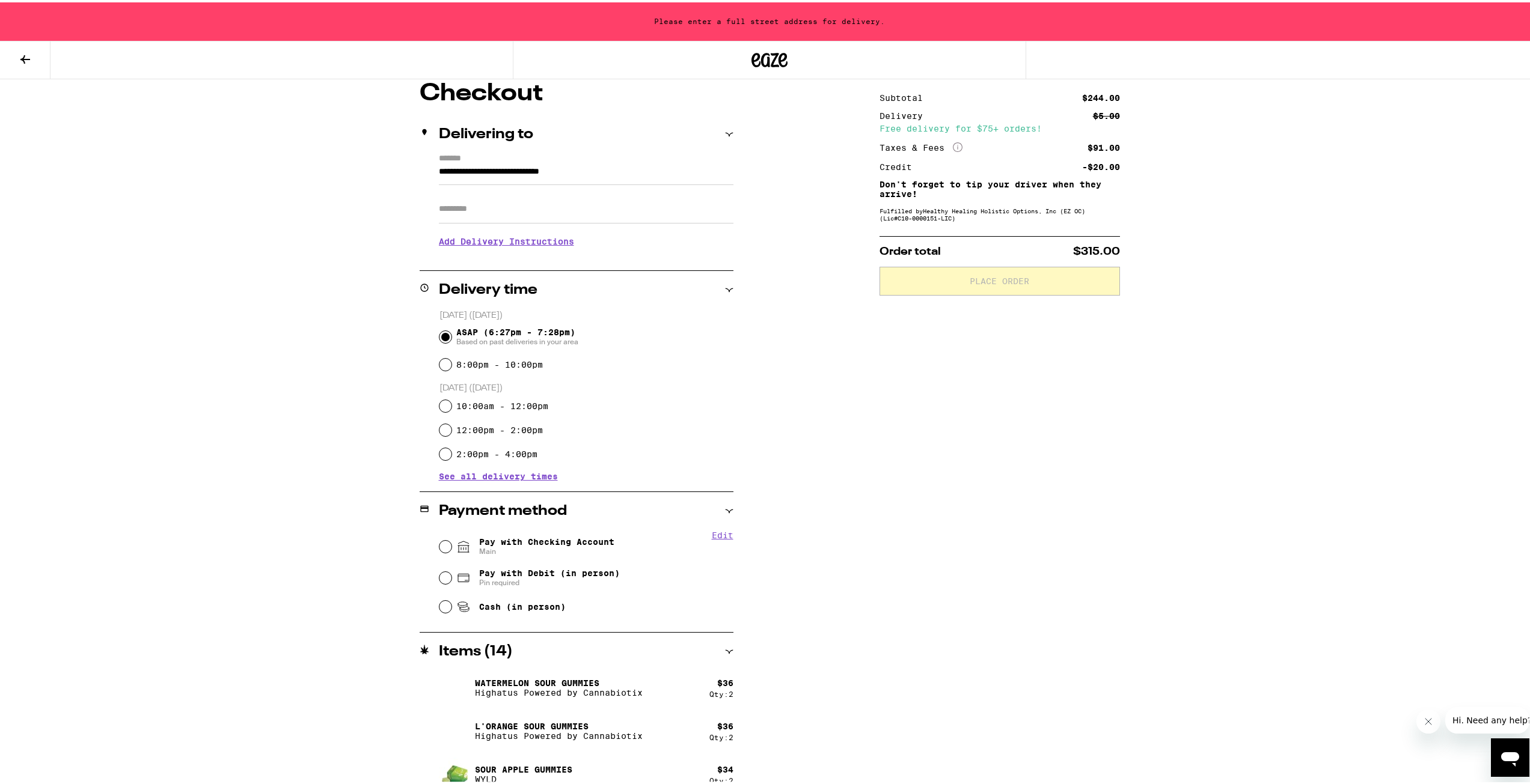
scroll to position [181, 0]
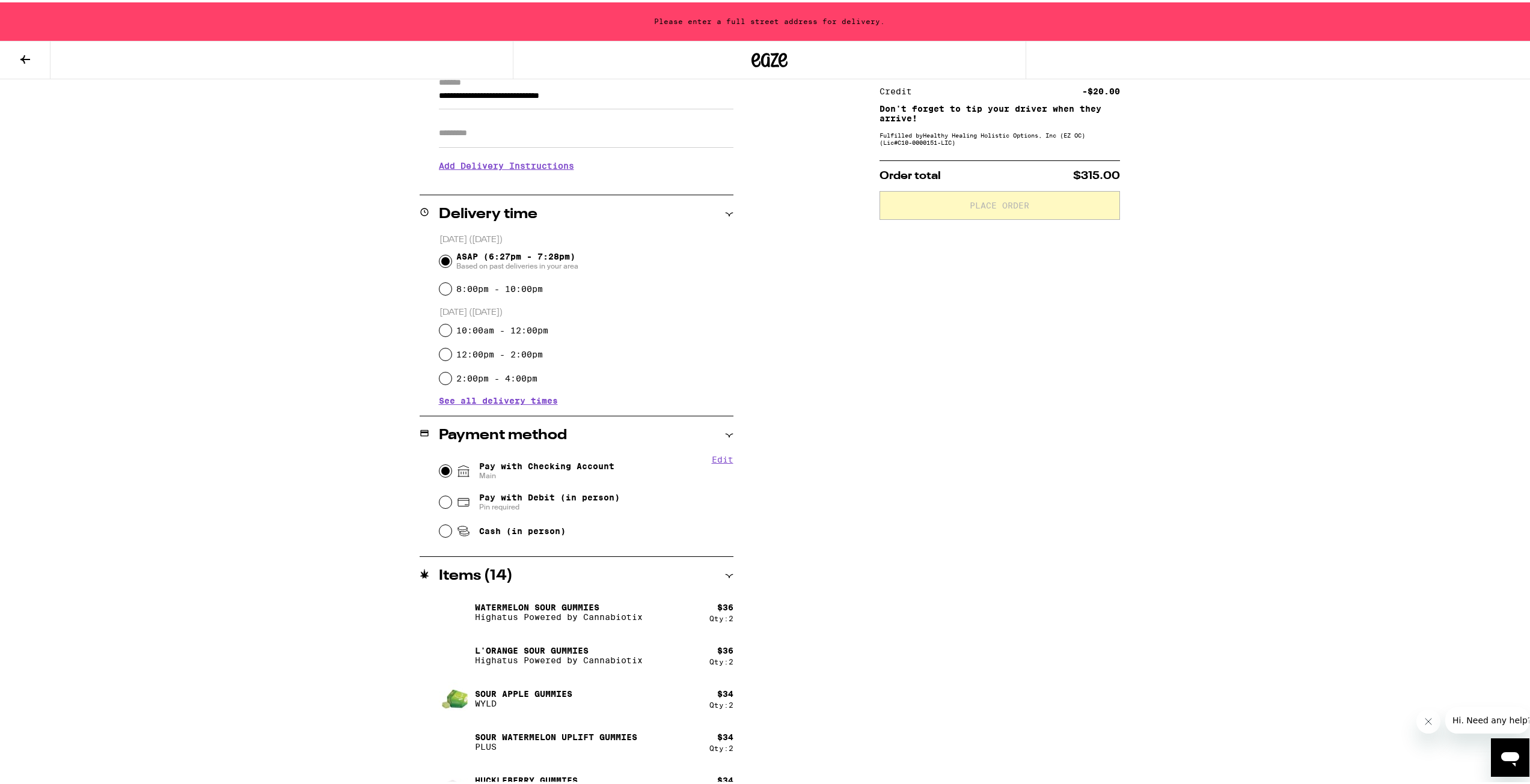
click at [443, 469] on input "Pay with Checking Account Main" at bounding box center [445, 468] width 12 height 12
radio input "true"
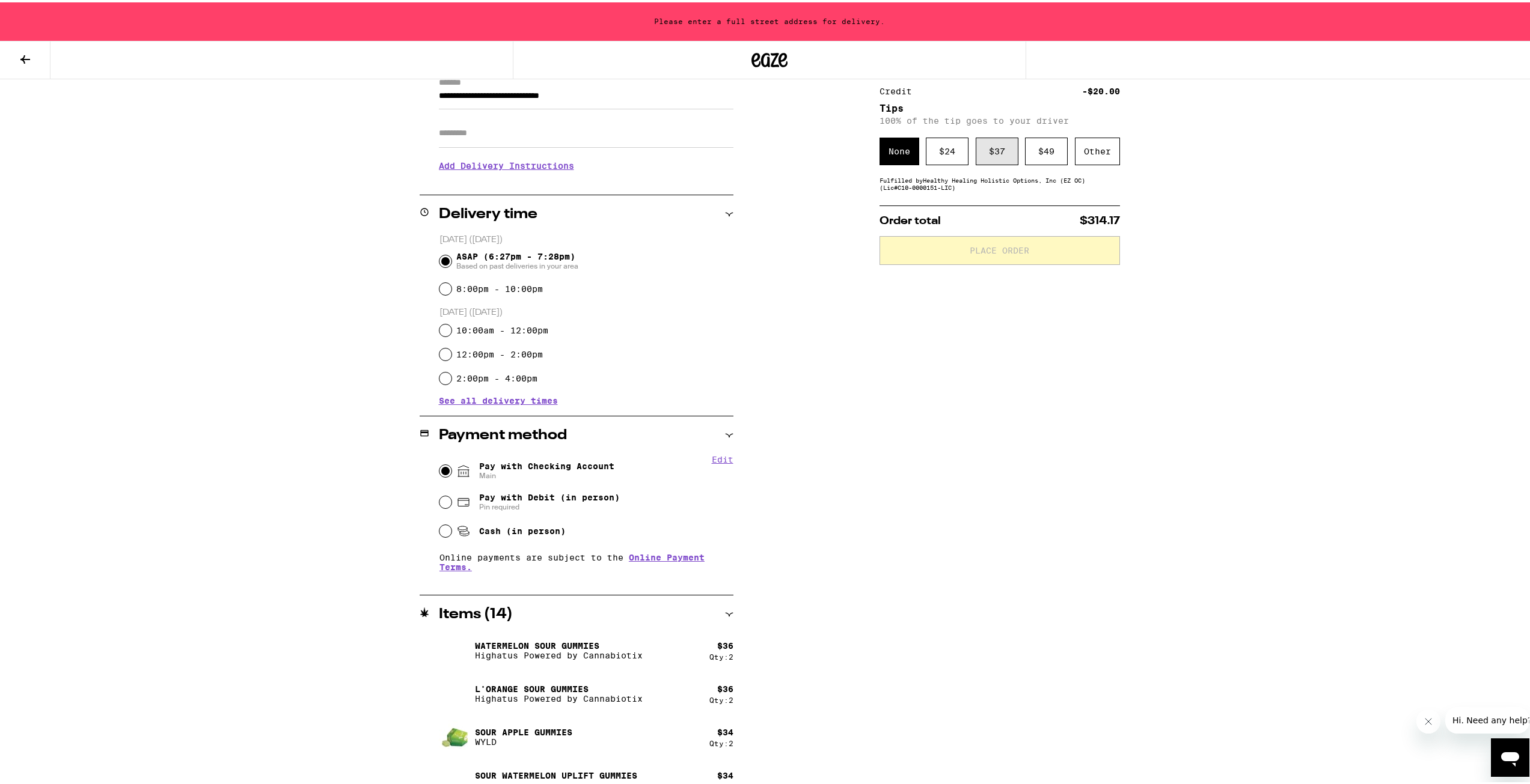
click at [985, 147] on div "$ 37" at bounding box center [997, 149] width 43 height 28
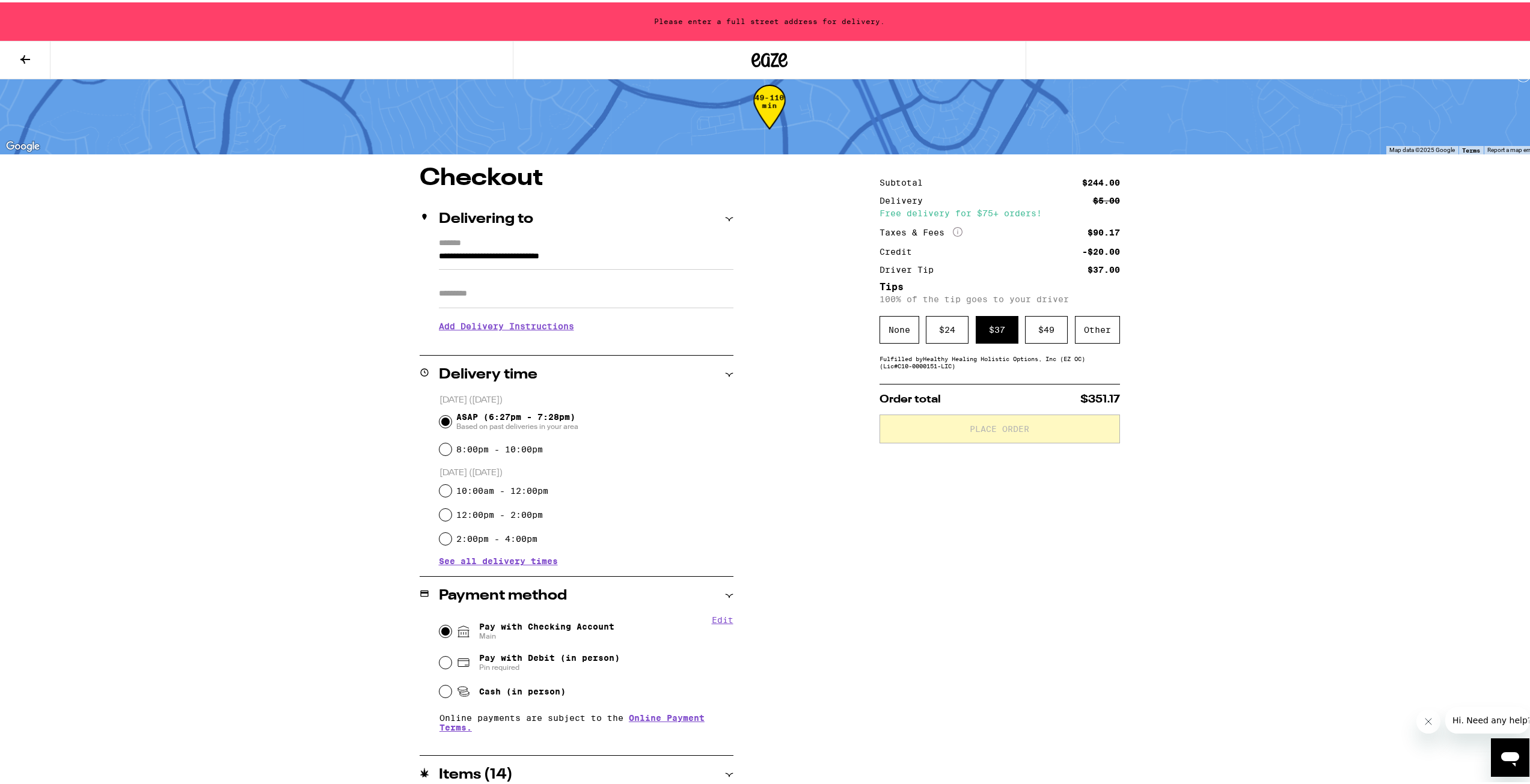
scroll to position [0, 0]
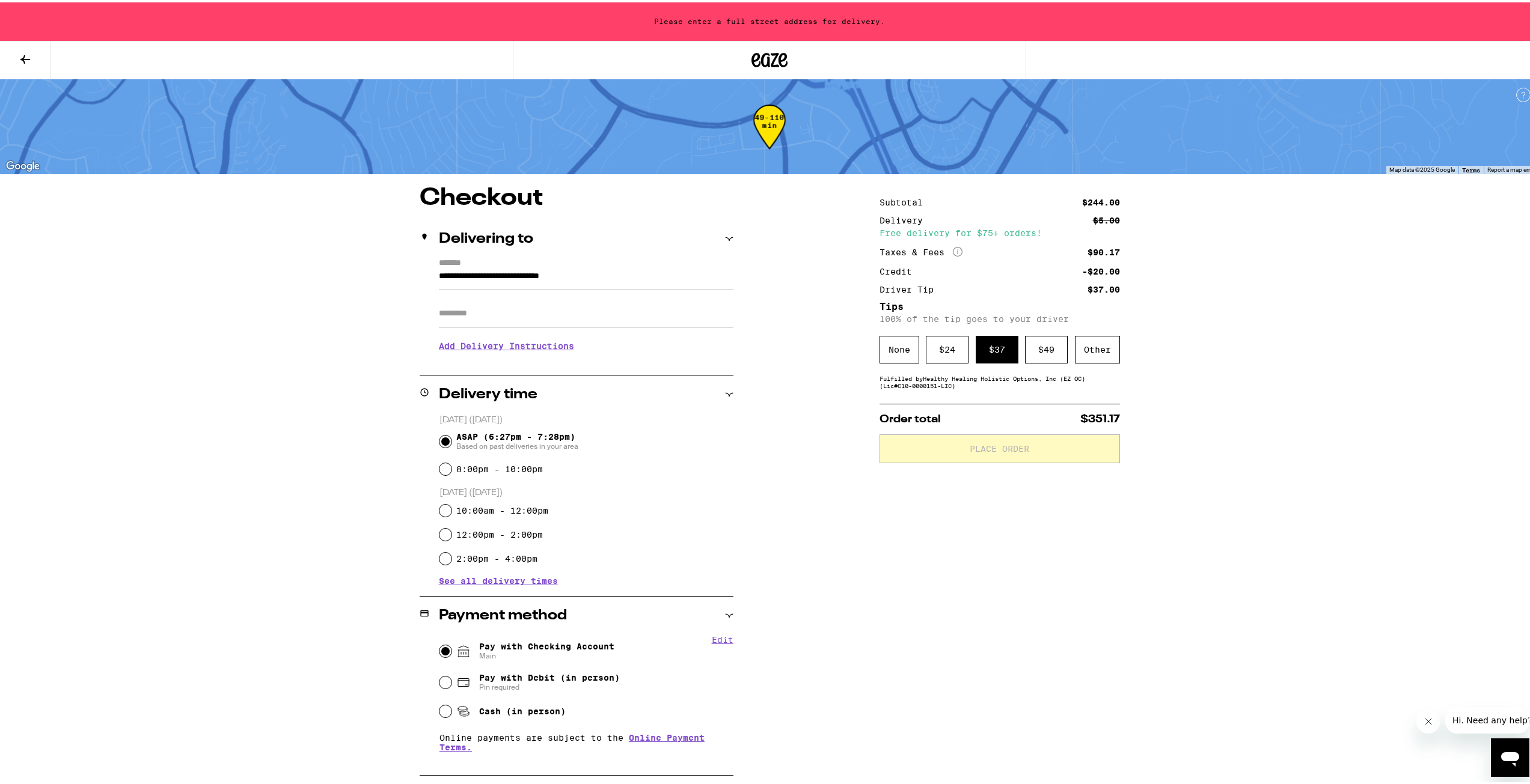
click at [552, 282] on input "**********" at bounding box center [586, 277] width 295 height 20
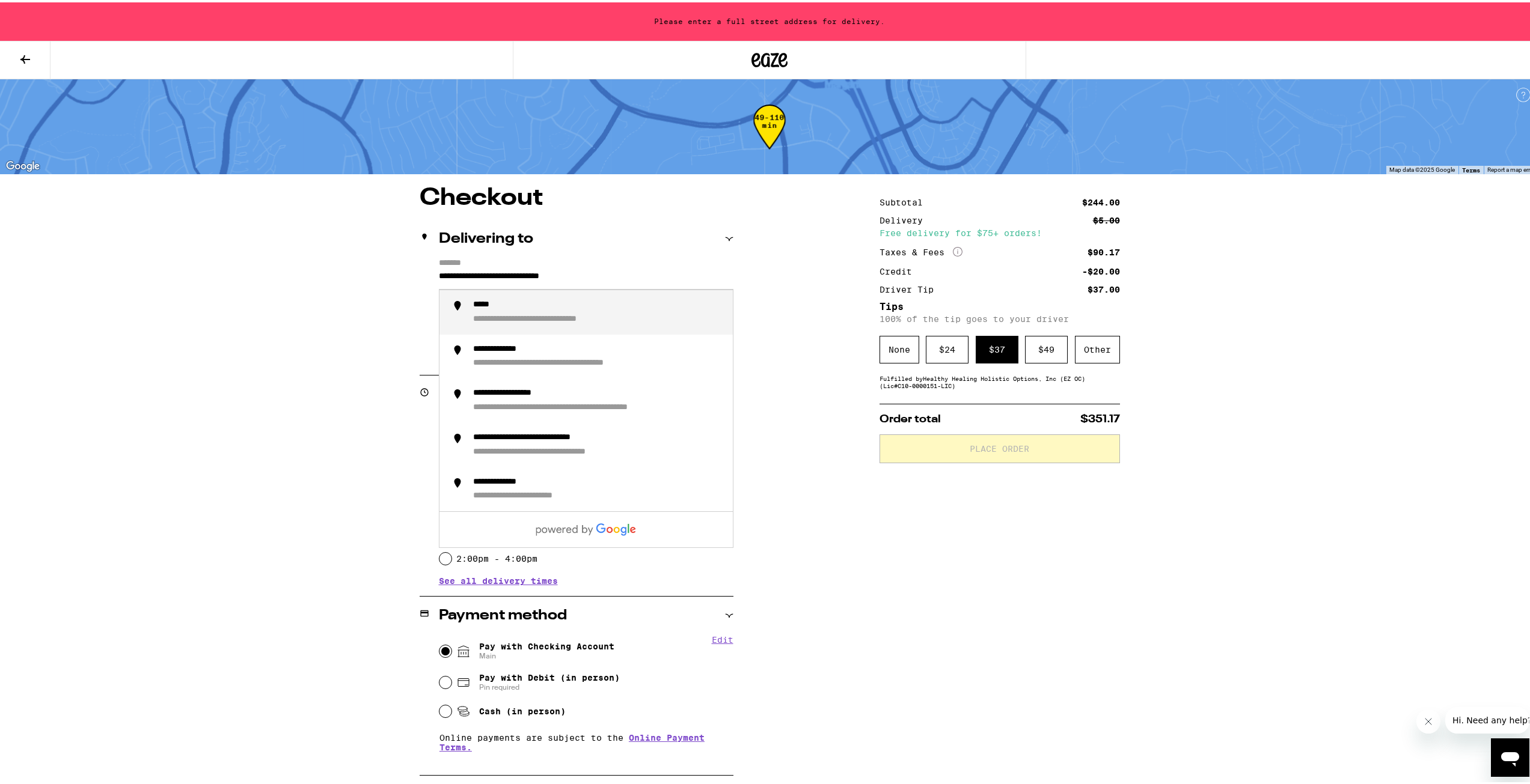
click at [615, 275] on input "**********" at bounding box center [586, 277] width 295 height 20
drag, startPoint x: 666, startPoint y: 283, endPoint x: 395, endPoint y: 274, distance: 271.1
click at [395, 274] on div "**********" at bounding box center [769, 649] width 865 height 931
click at [539, 304] on div "**********" at bounding box center [517, 303] width 87 height 11
type input "**********"
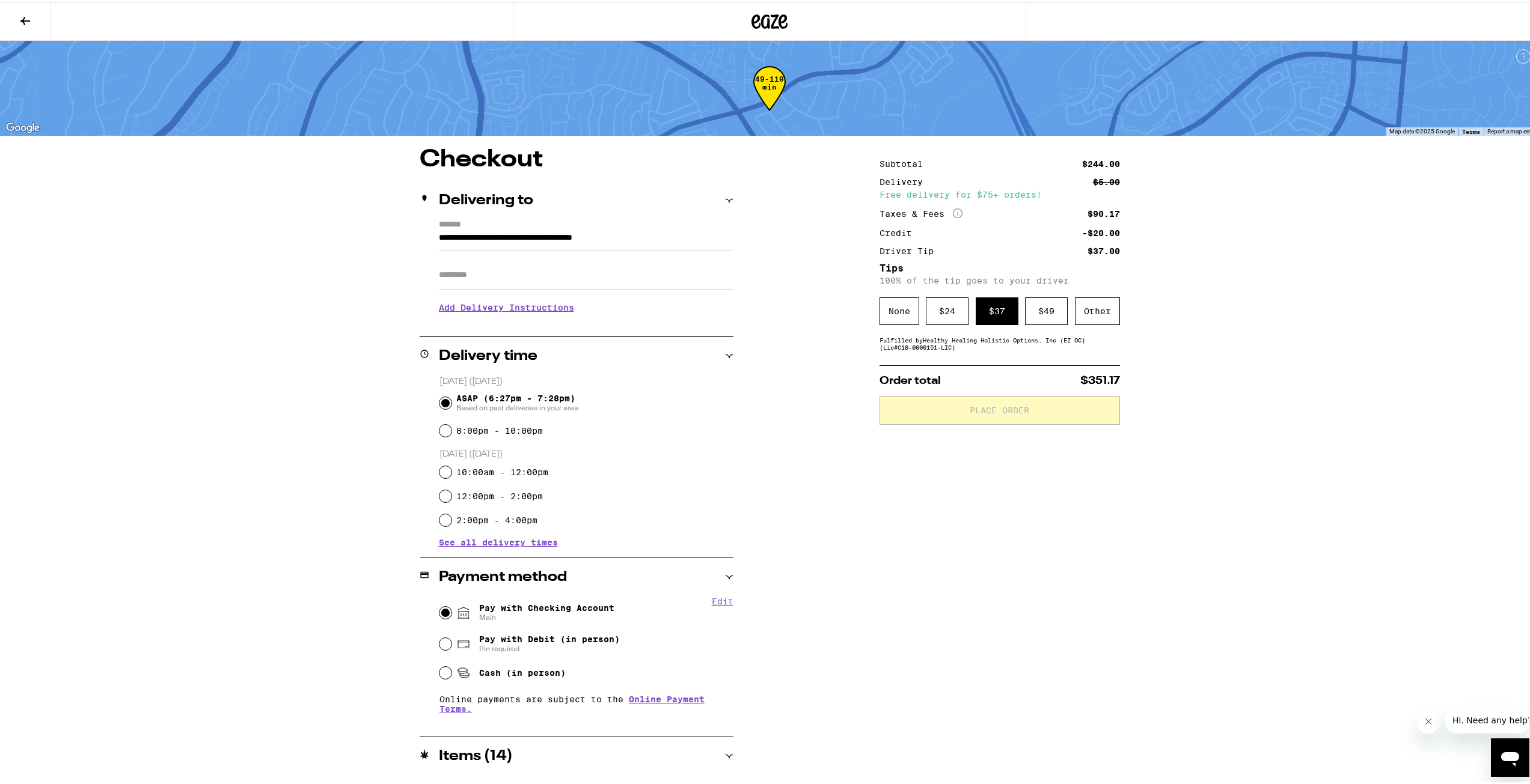
click at [996, 503] on div "Subtotal $244.00 Delivery $5.00 Free delivery for $75+ orders! Taxes & Fees Mor…" at bounding box center [999, 611] width 240 height 931
click at [996, 316] on div "$ 37" at bounding box center [997, 309] width 43 height 28
click at [1010, 410] on span "Place Order" at bounding box center [999, 408] width 60 height 8
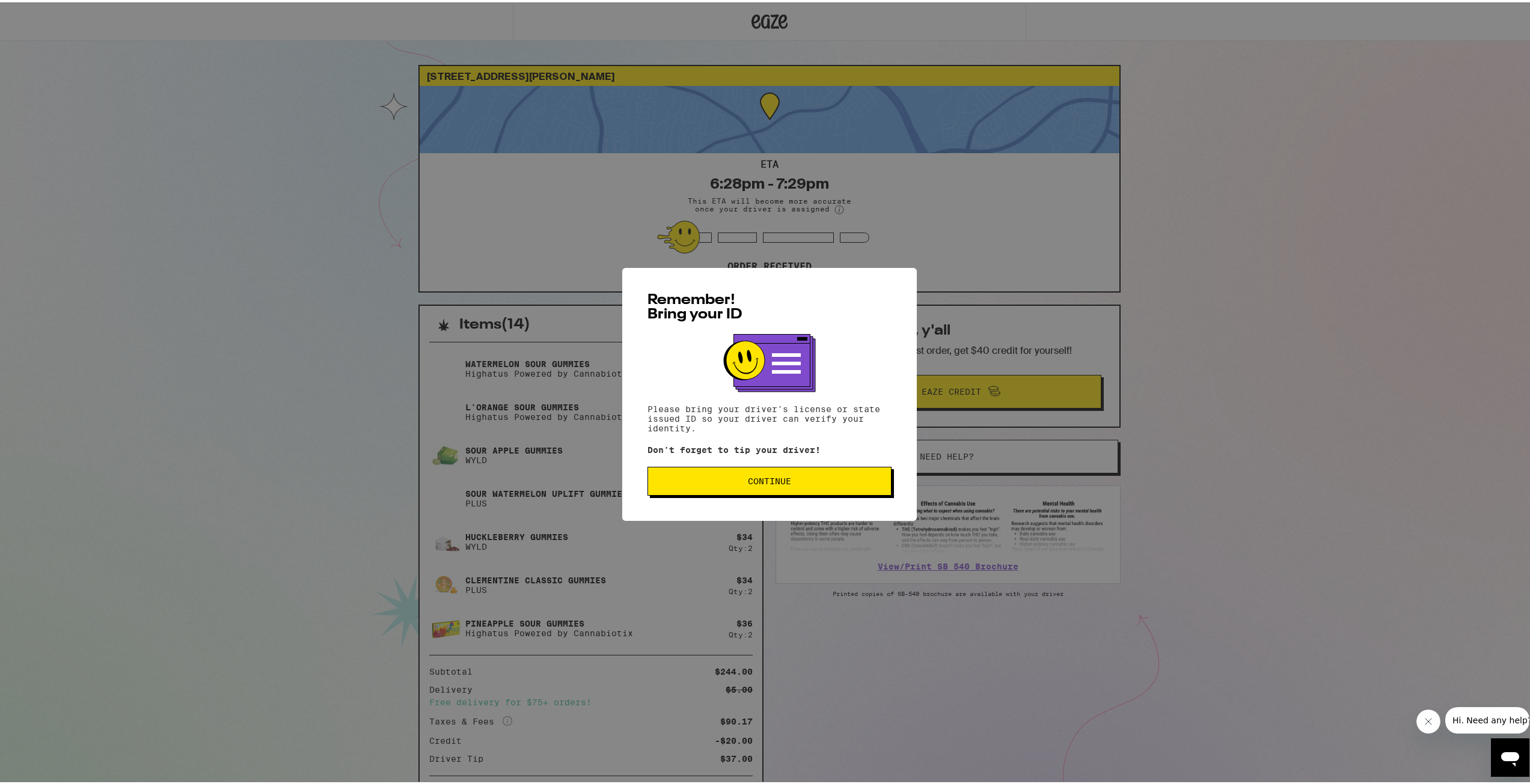
click at [823, 479] on span "Continue" at bounding box center [769, 479] width 223 height 8
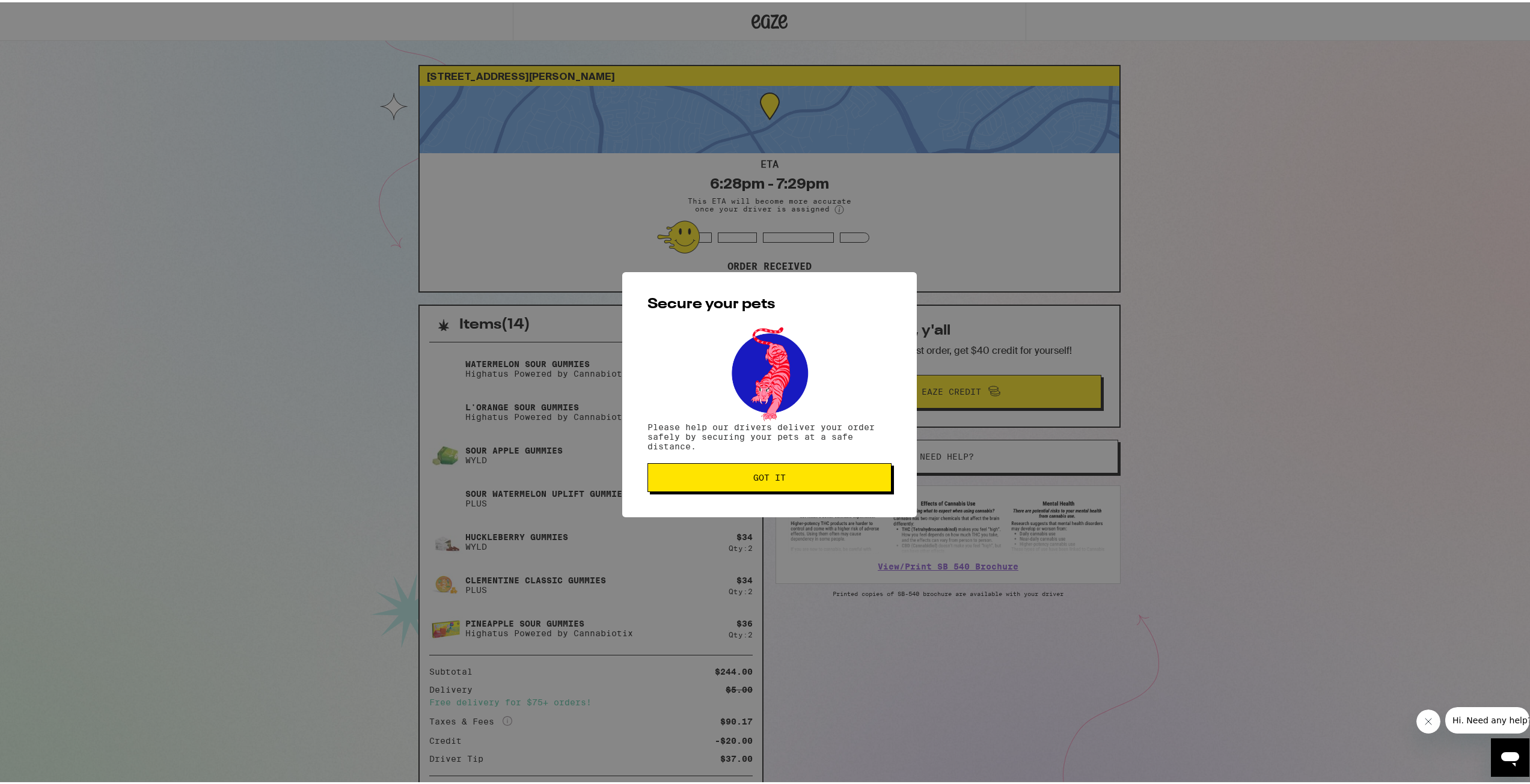
click at [824, 478] on span "Got it" at bounding box center [769, 475] width 223 height 8
